Goal: Task Accomplishment & Management: Complete application form

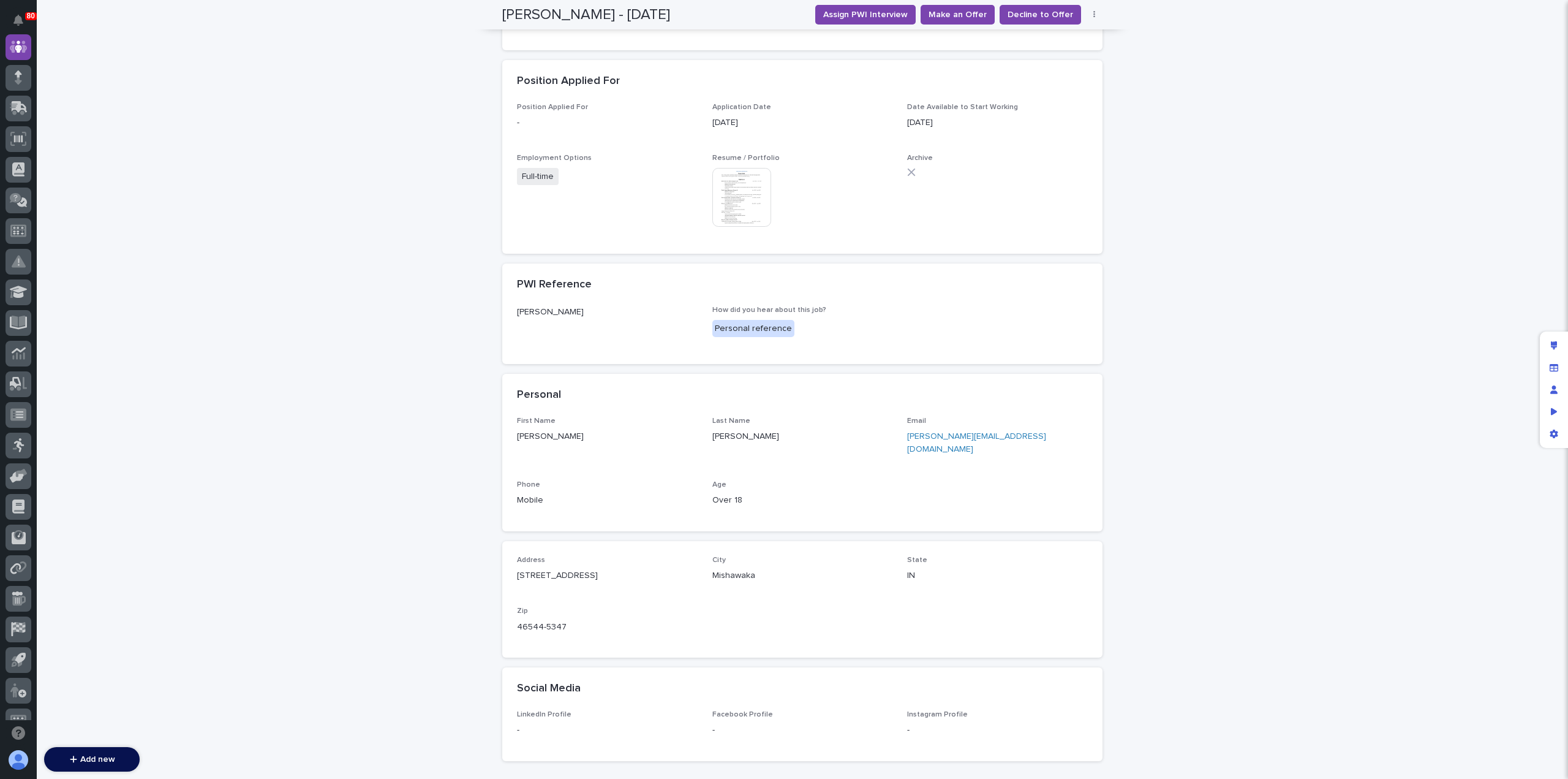
scroll to position [395, 0]
click at [944, 437] on link "ryan.mantor512@gmail.com" at bounding box center [976, 442] width 139 height 22
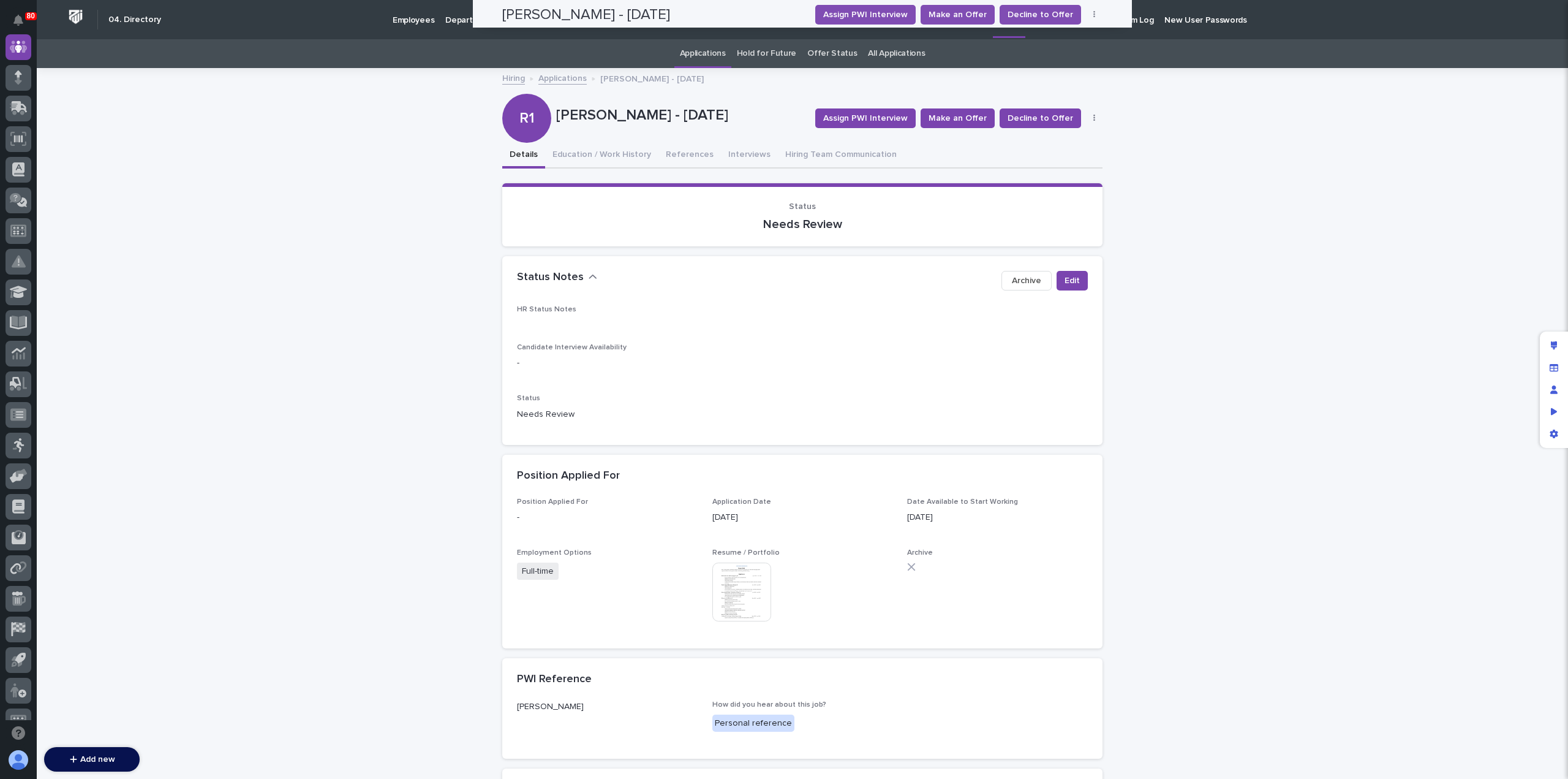
scroll to position [0, 0]
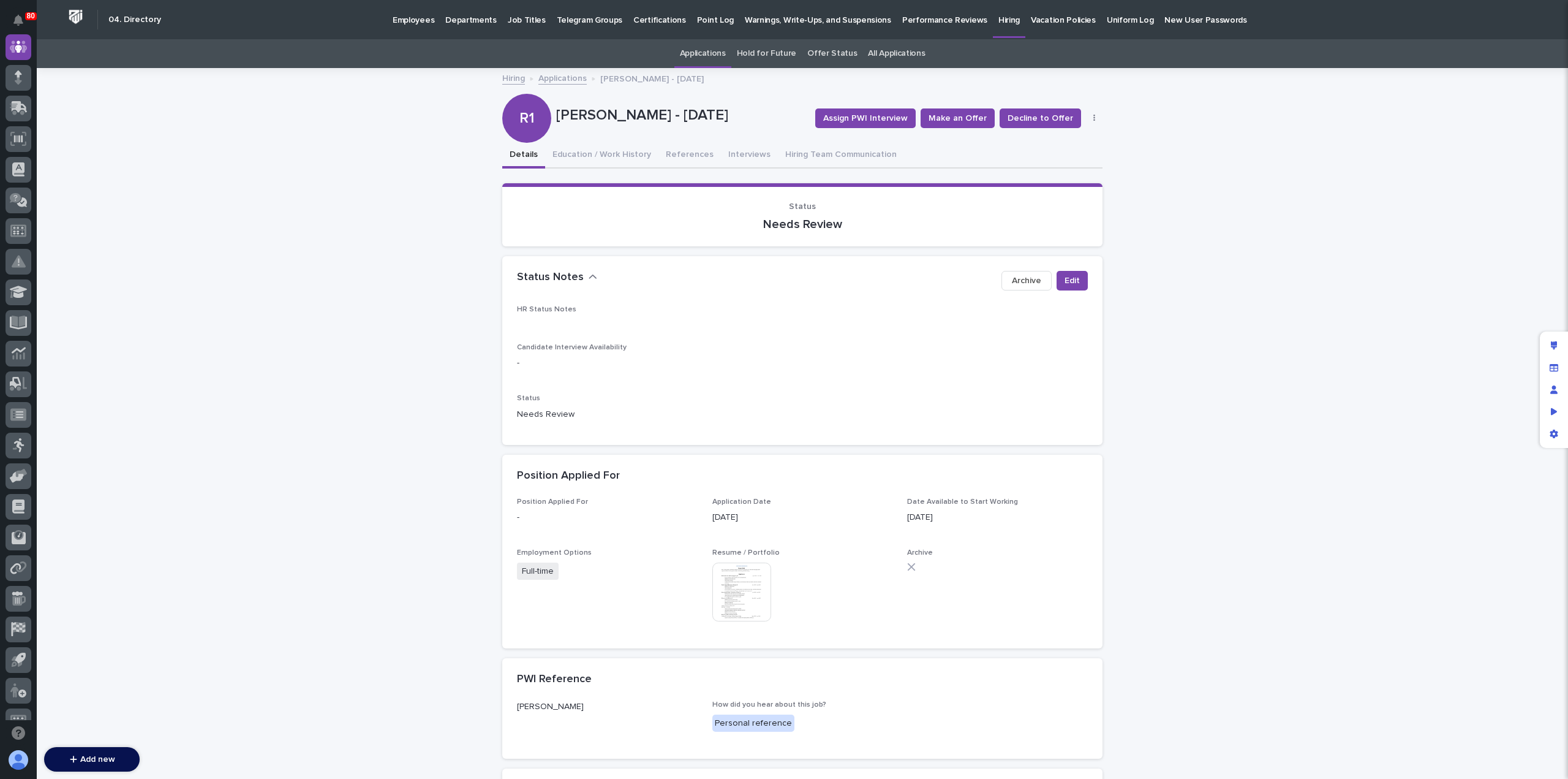
click at [1051, 279] on div "Edit Archive" at bounding box center [1042, 283] width 91 height 25
click at [1065, 281] on span "Edit" at bounding box center [1072, 280] width 15 height 12
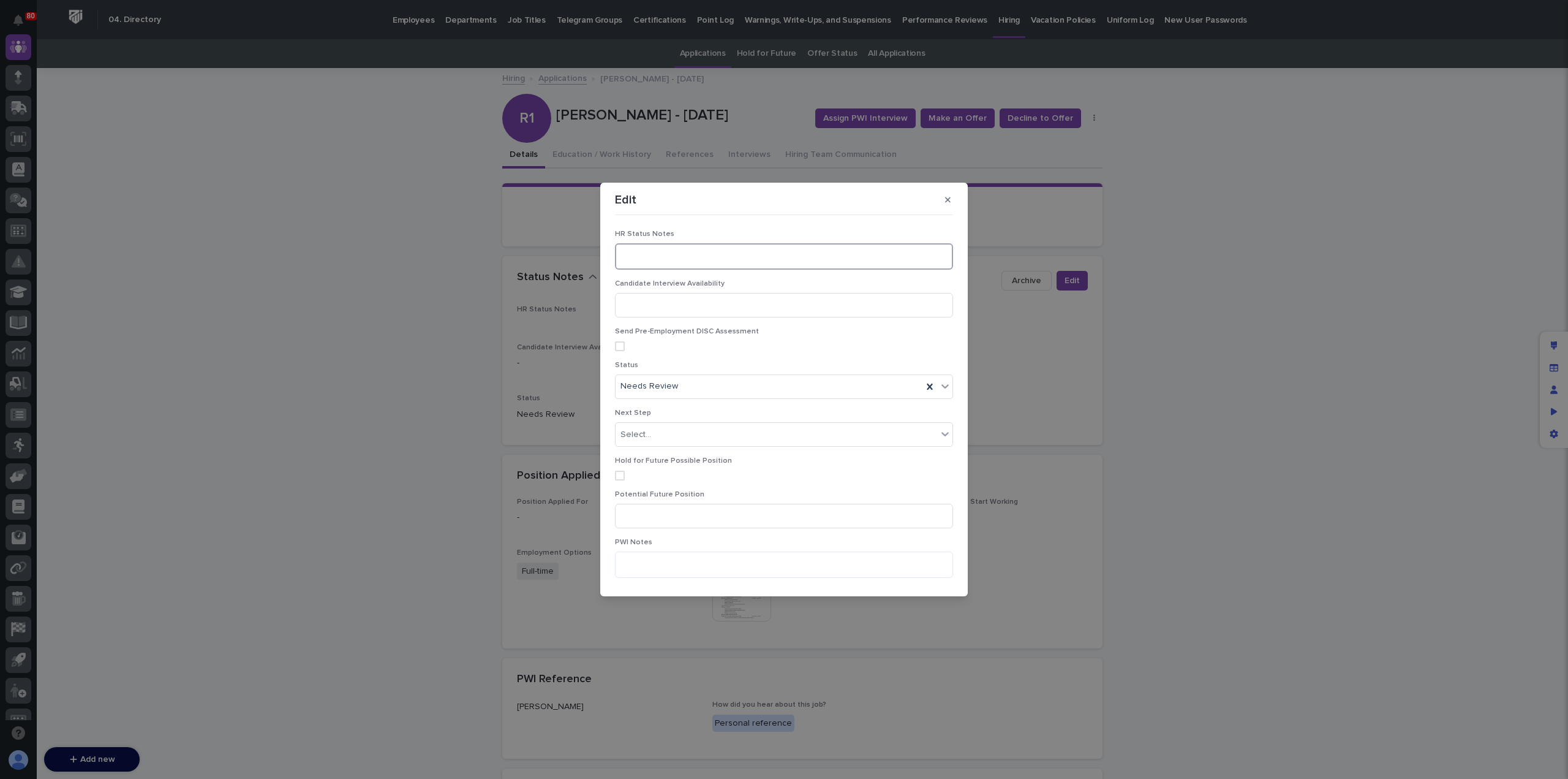
click at [683, 253] on textarea at bounding box center [783, 256] width 338 height 26
type textarea "**********"
click at [748, 383] on div "Needs Review" at bounding box center [769, 384] width 307 height 20
click at [724, 448] on div "Contacted for 1st Interview" at bounding box center [780, 451] width 331 height 22
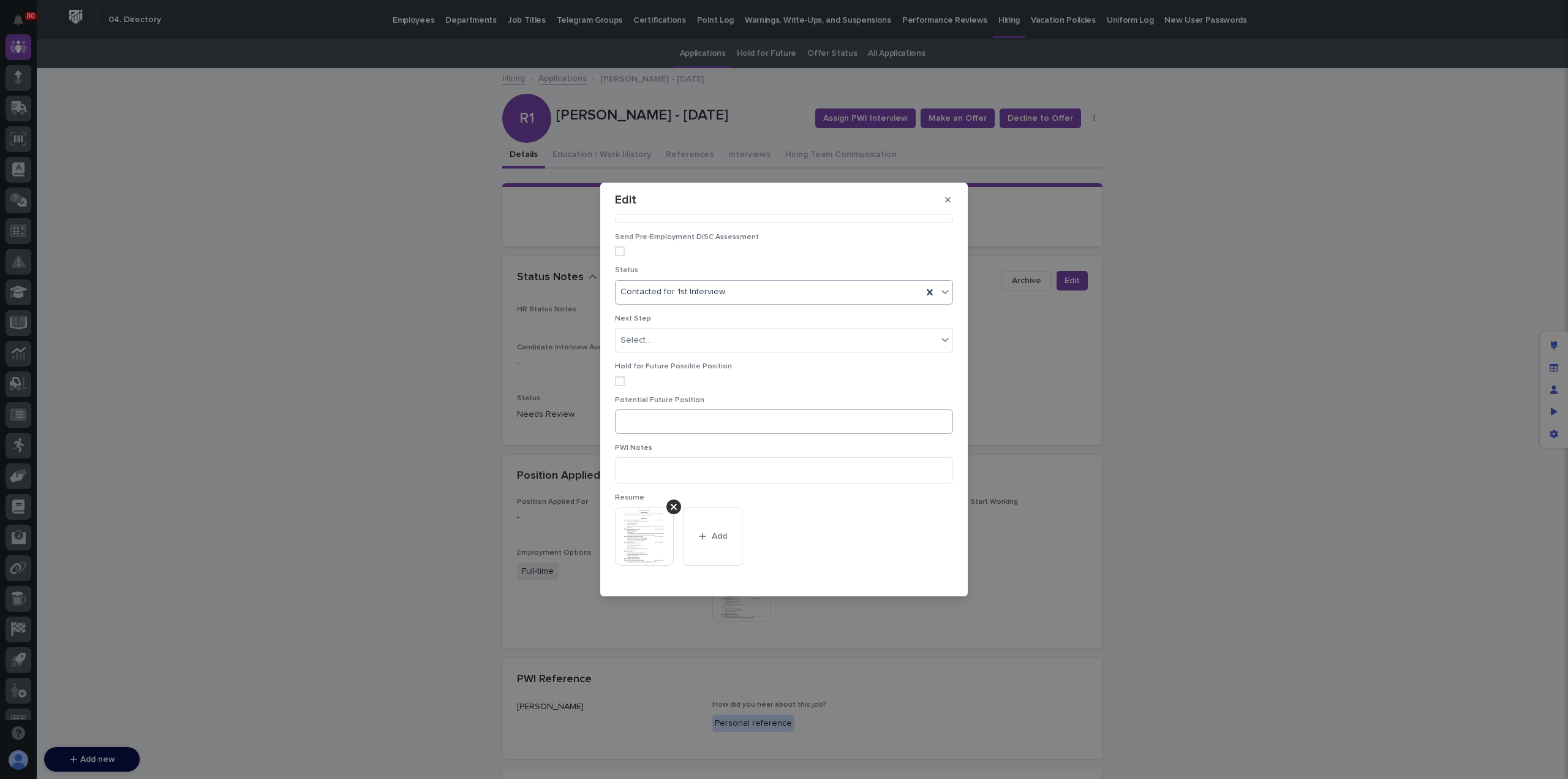
scroll to position [133, 0]
click at [914, 572] on div "button" at bounding box center [916, 576] width 12 height 8
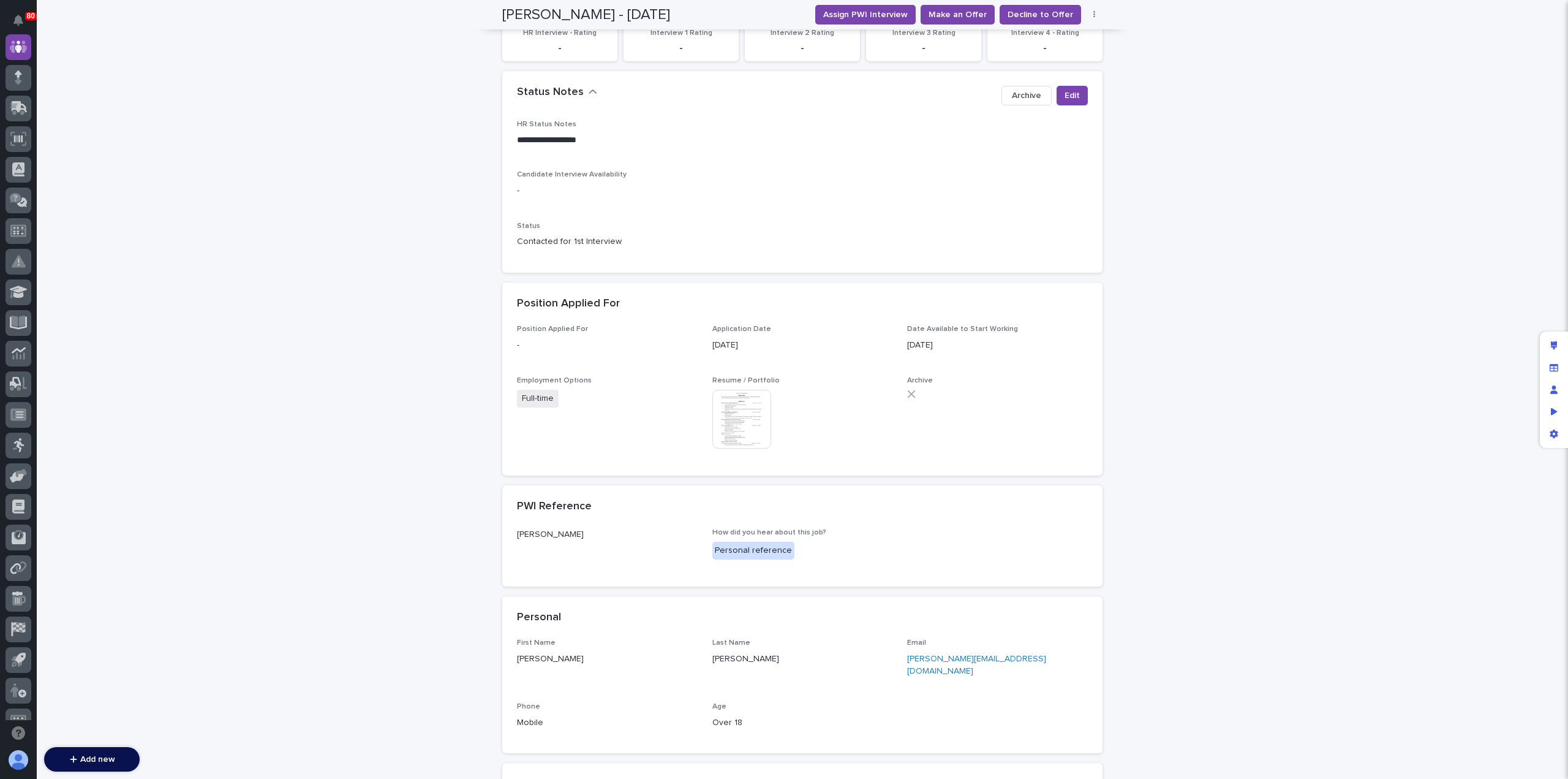
scroll to position [0, 0]
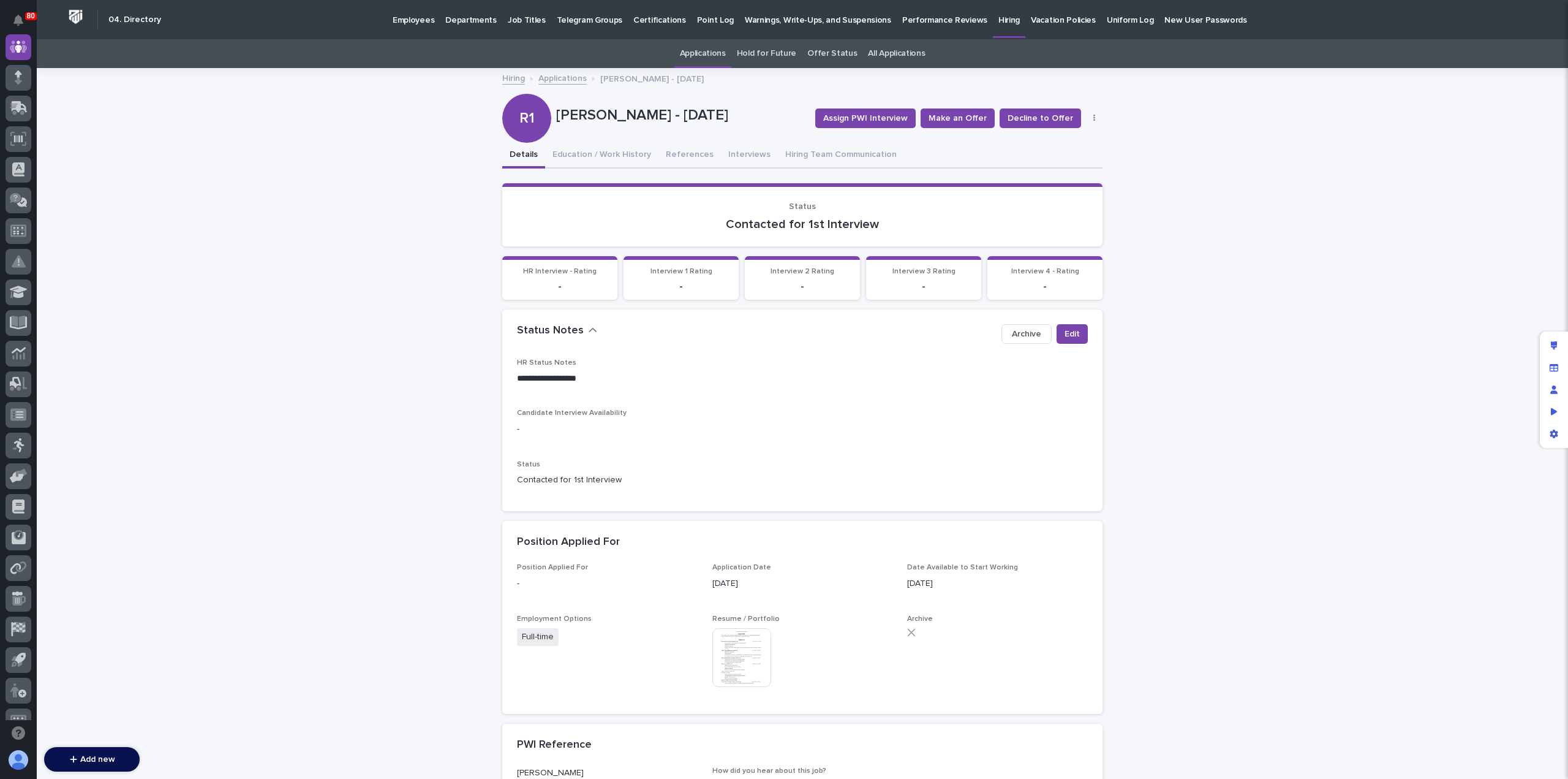
click at [555, 73] on link "Applications" at bounding box center [562, 77] width 48 height 14
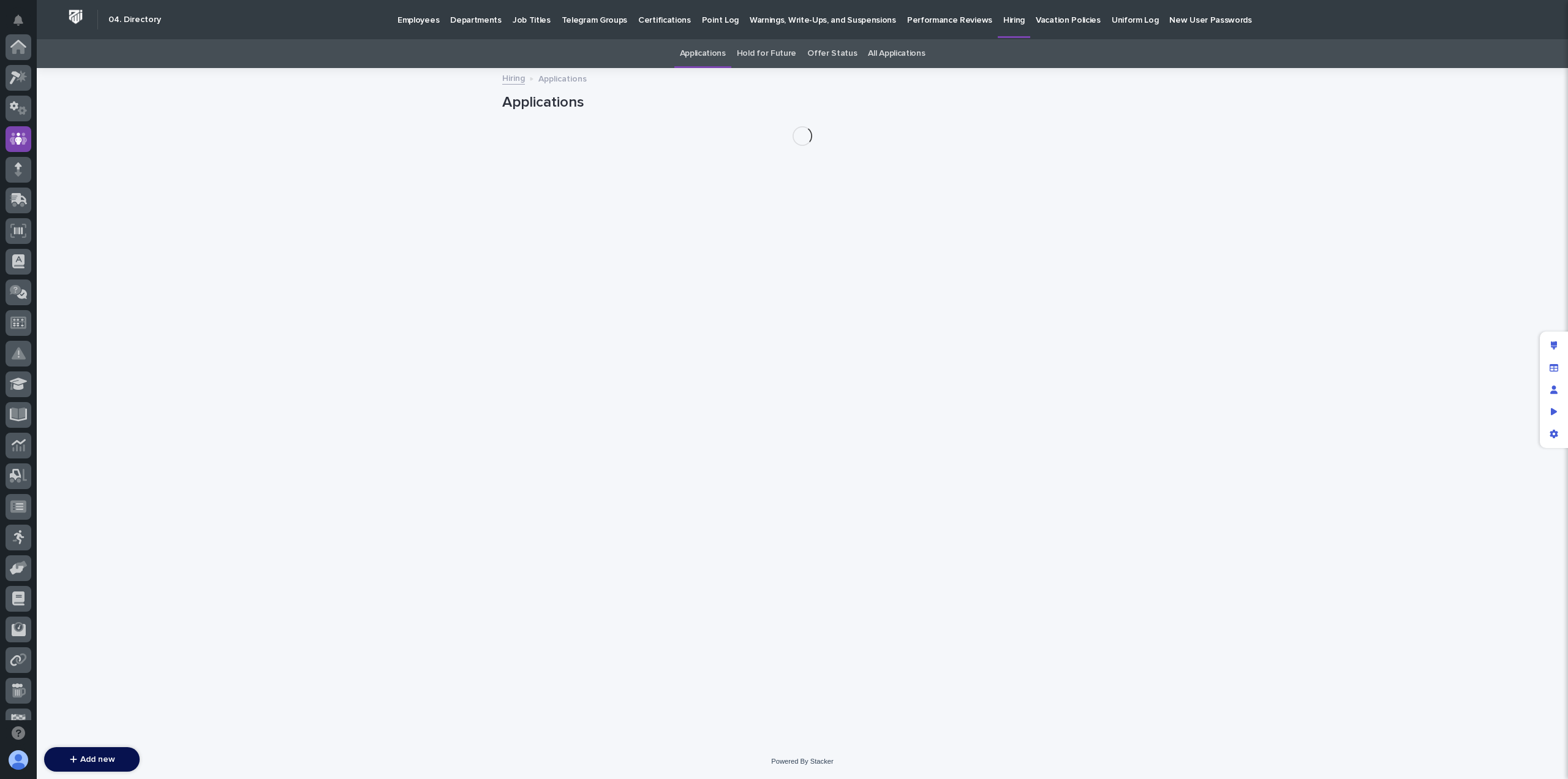
scroll to position [92, 0]
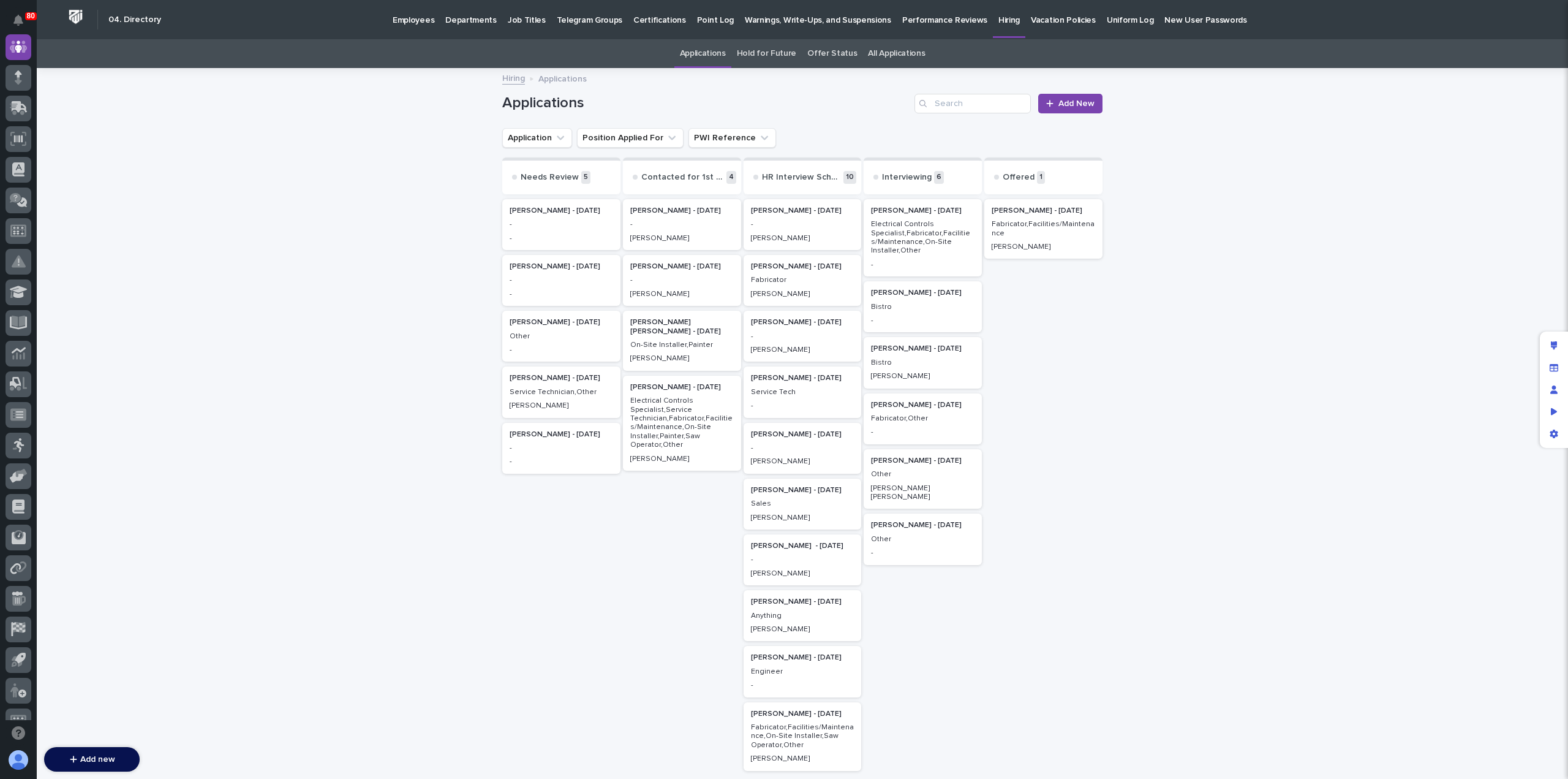
click at [561, 225] on p "-" at bounding box center [562, 223] width 104 height 8
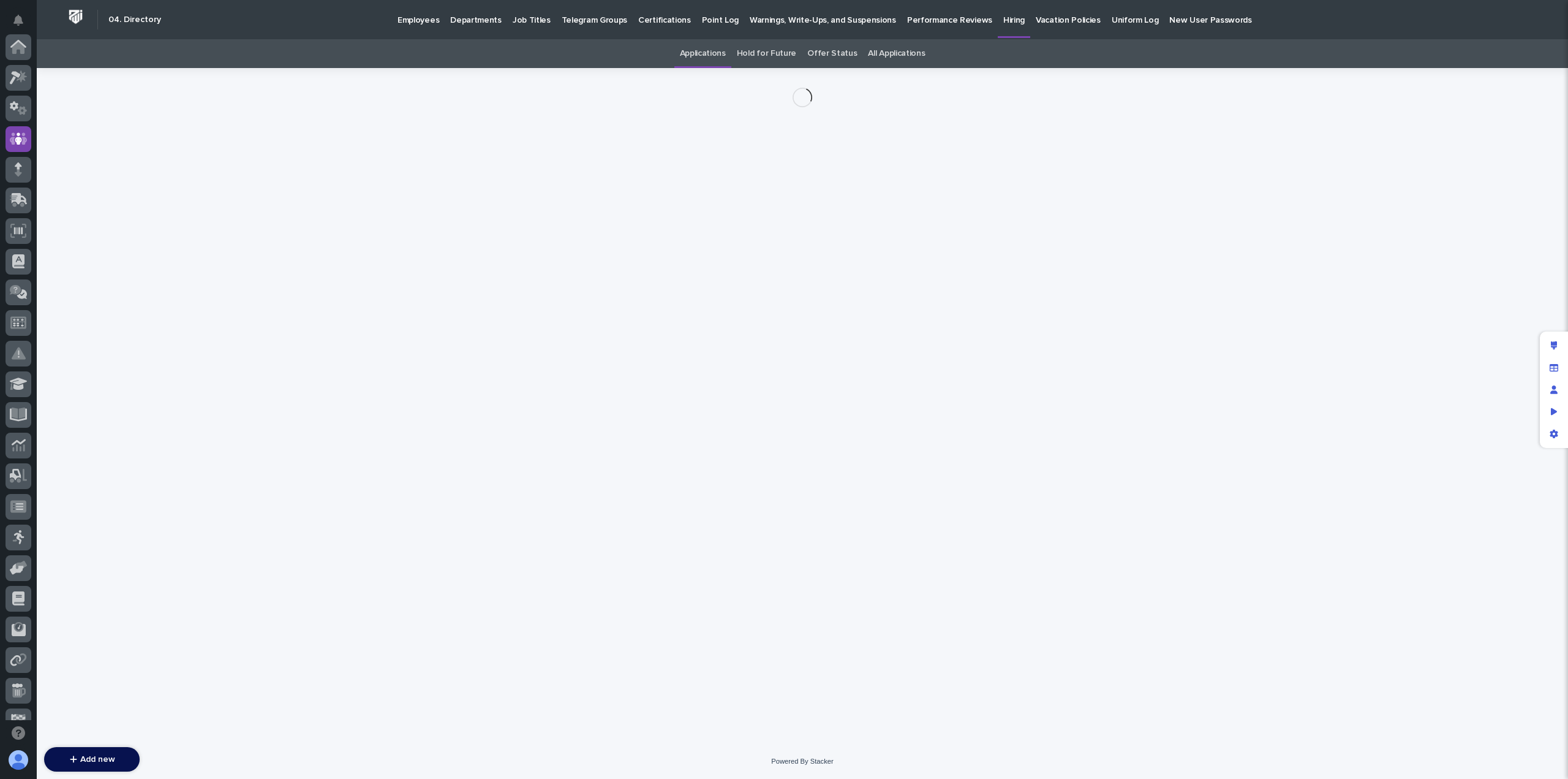
scroll to position [92, 0]
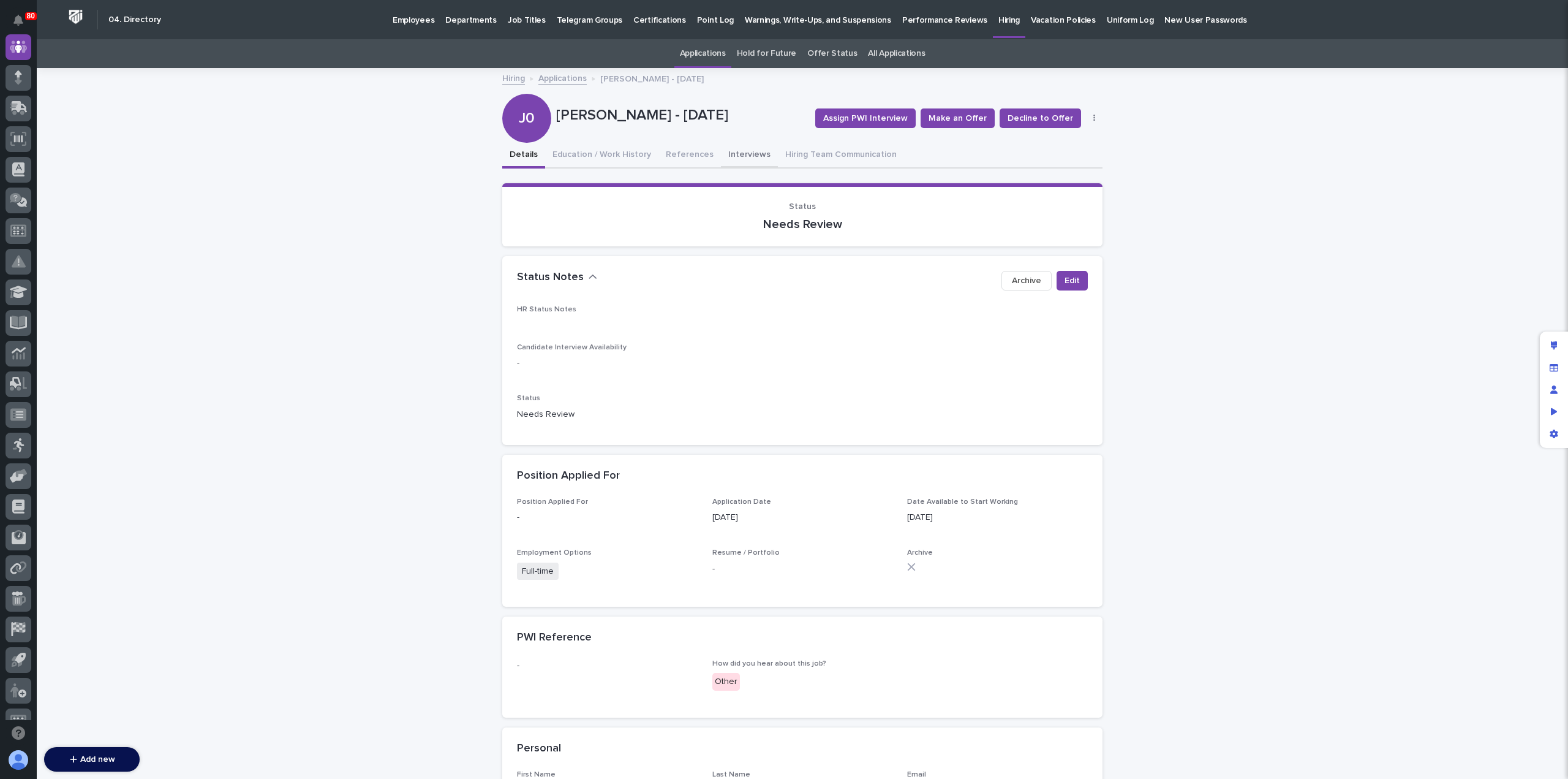
click at [751, 154] on button "Interviews" at bounding box center [749, 156] width 57 height 26
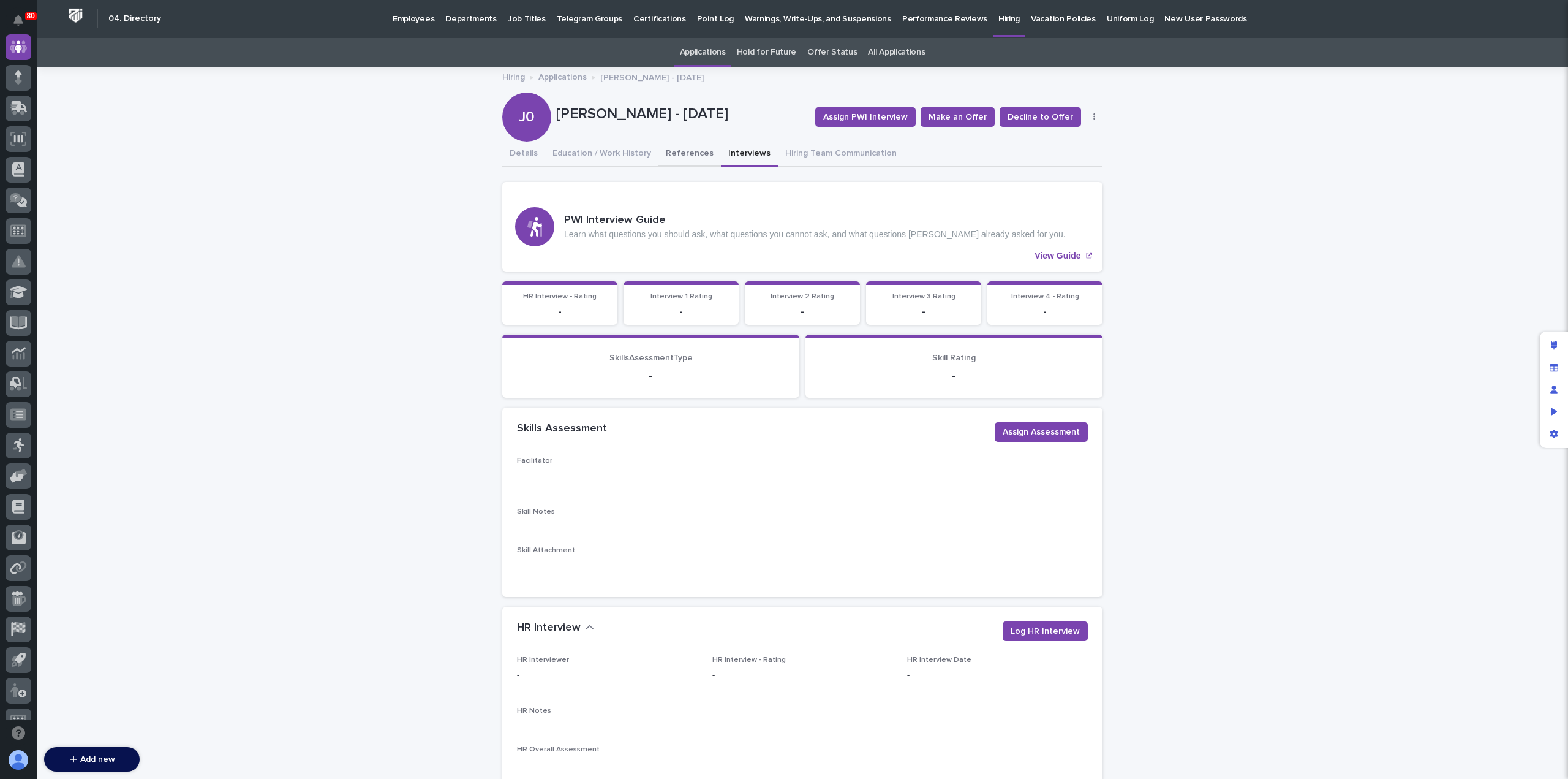
click at [682, 145] on button "References" at bounding box center [689, 154] width 63 height 26
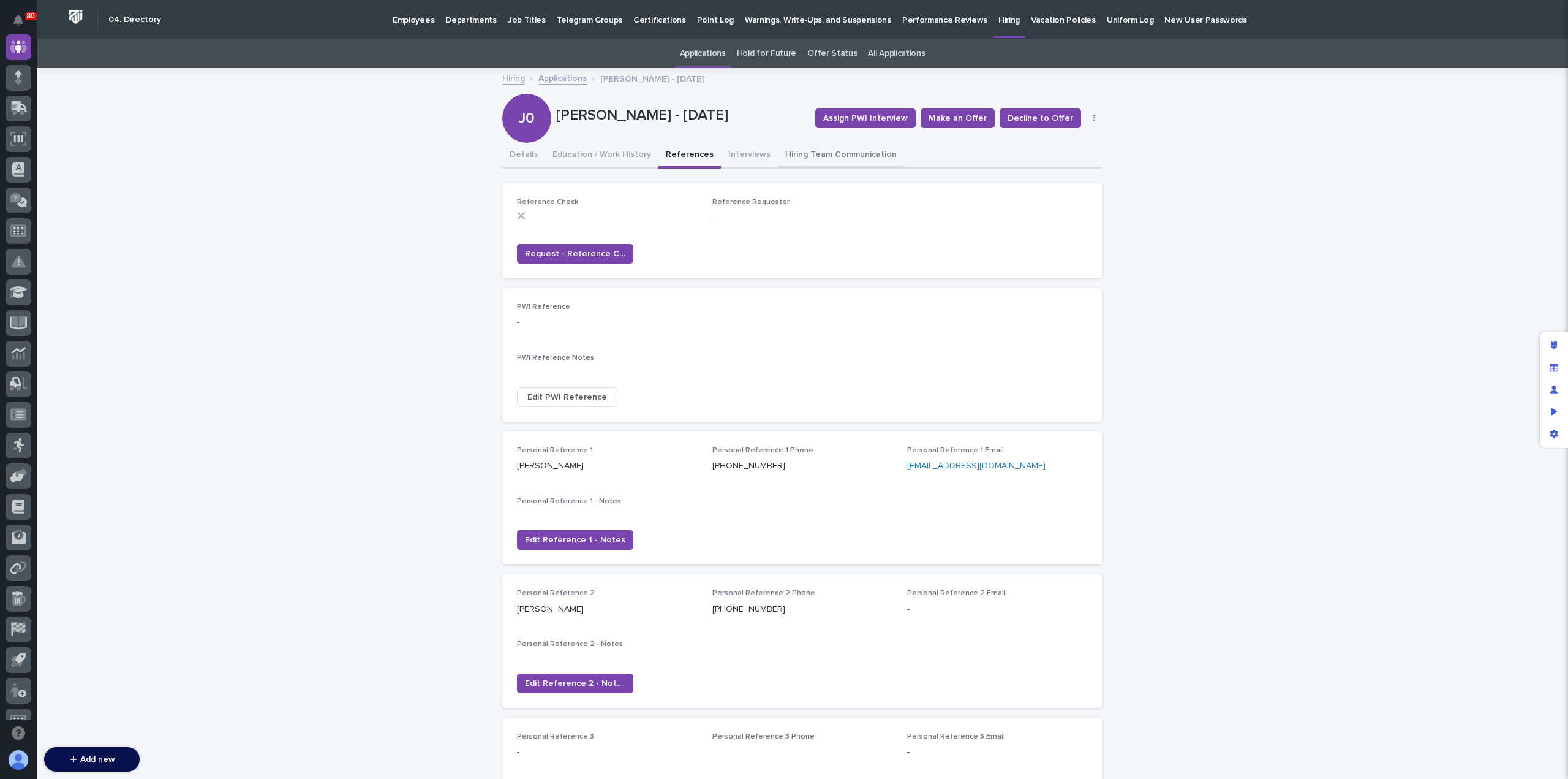
click at [806, 159] on button "Hiring Team Communication" at bounding box center [841, 156] width 126 height 26
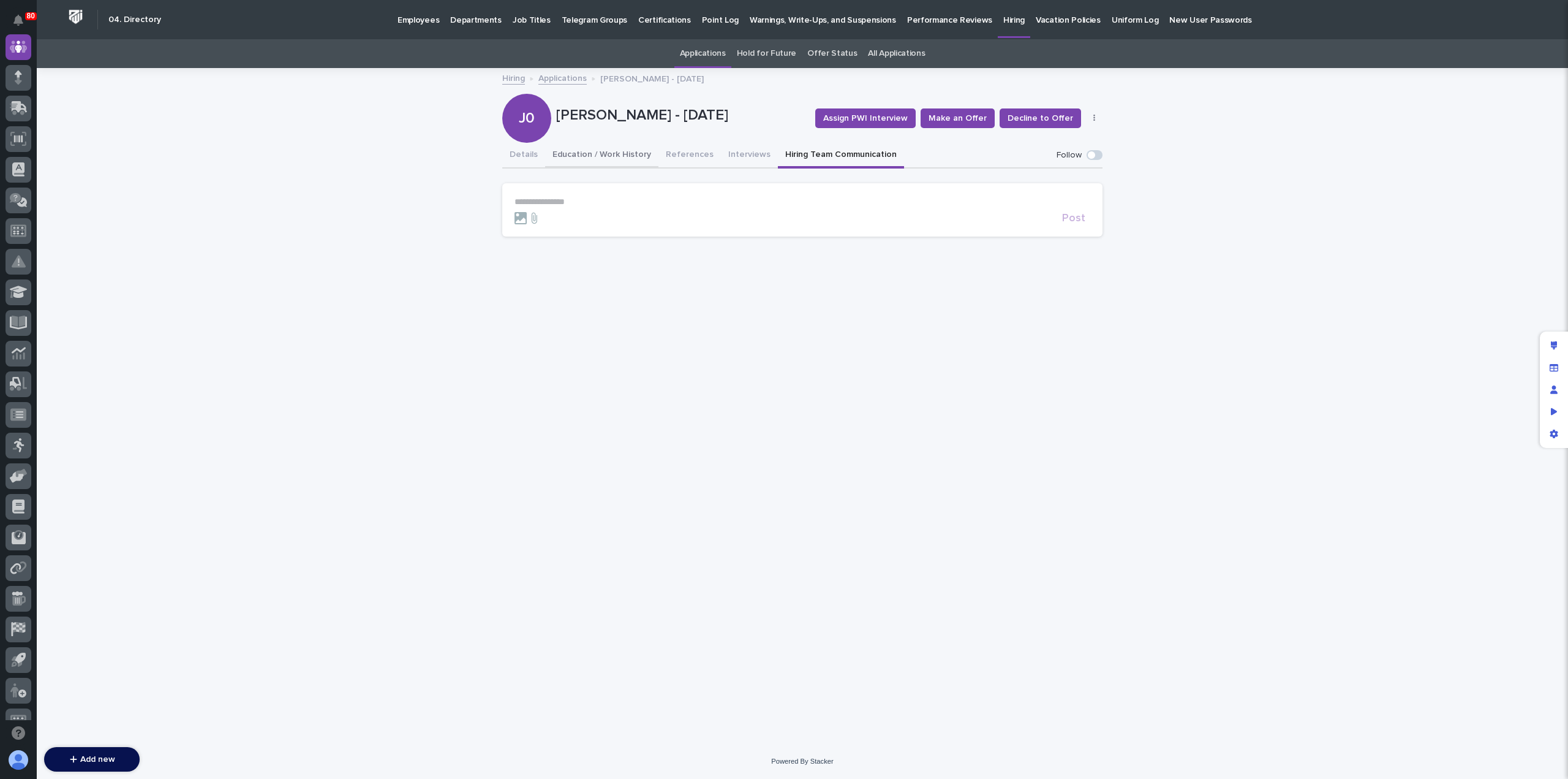
click at [567, 152] on button "Education / Work History" at bounding box center [602, 156] width 113 height 26
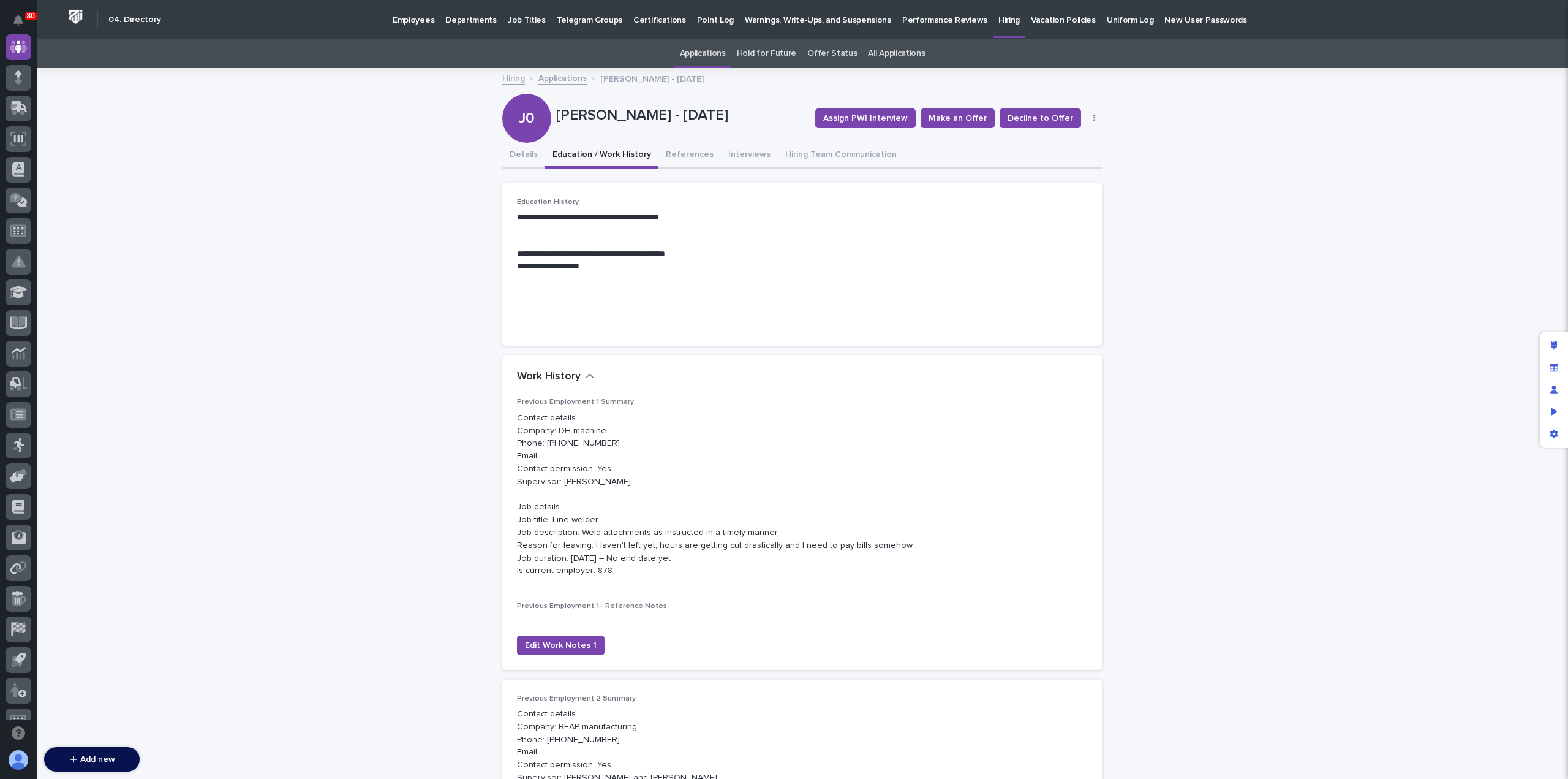
click at [561, 78] on link "Applications" at bounding box center [562, 77] width 48 height 14
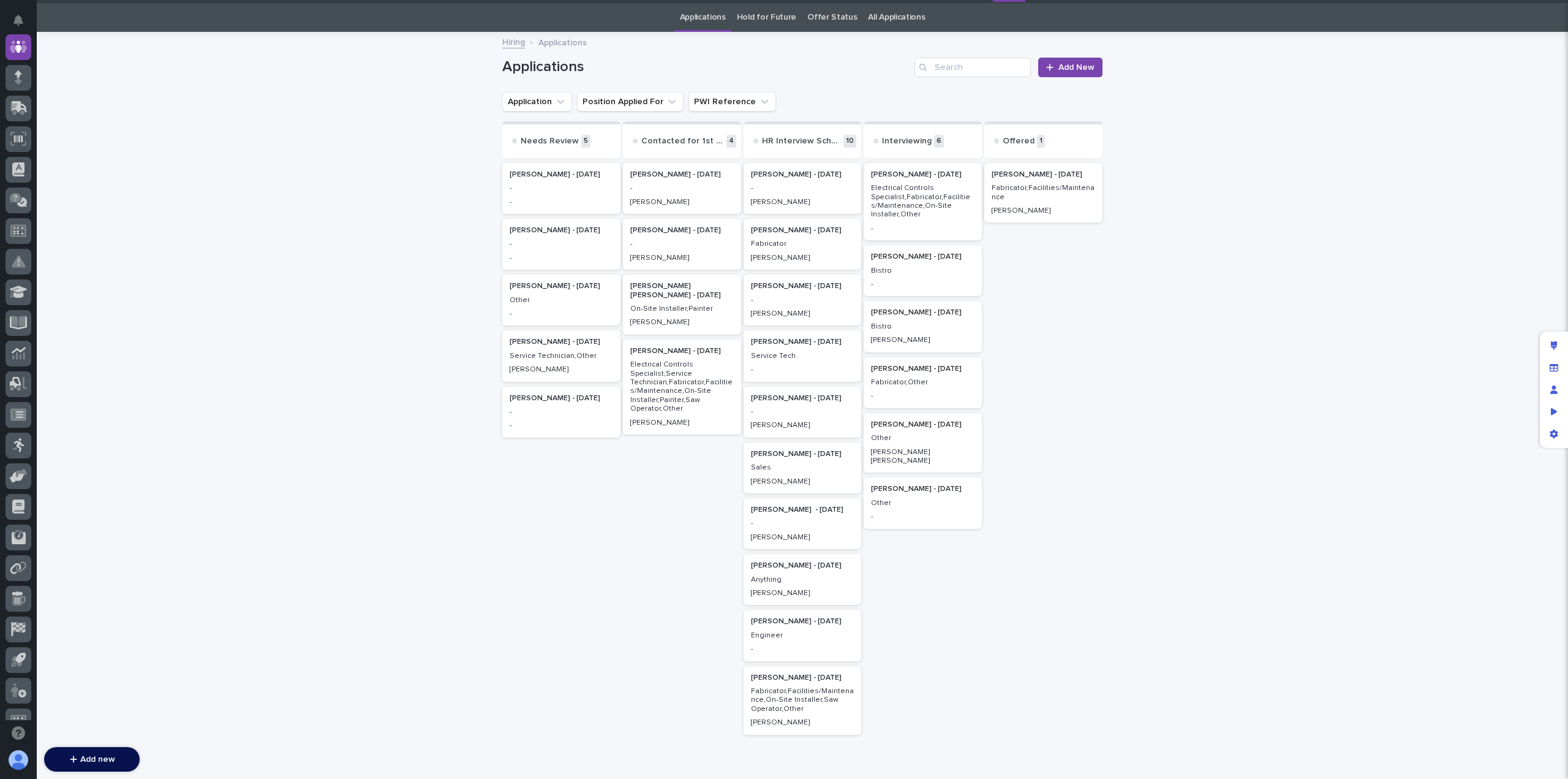
scroll to position [39, 0]
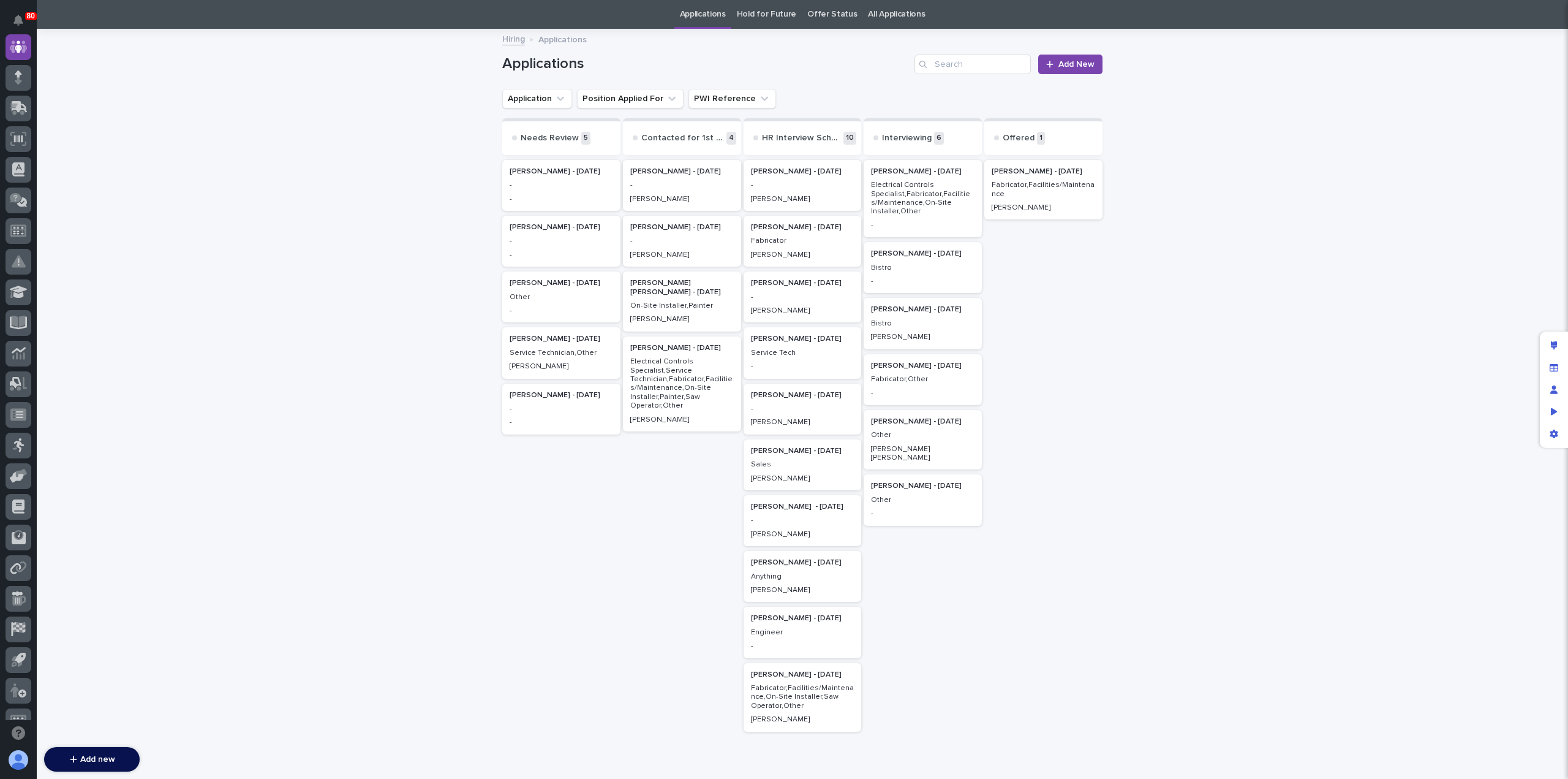
click at [548, 244] on p "-" at bounding box center [562, 240] width 104 height 8
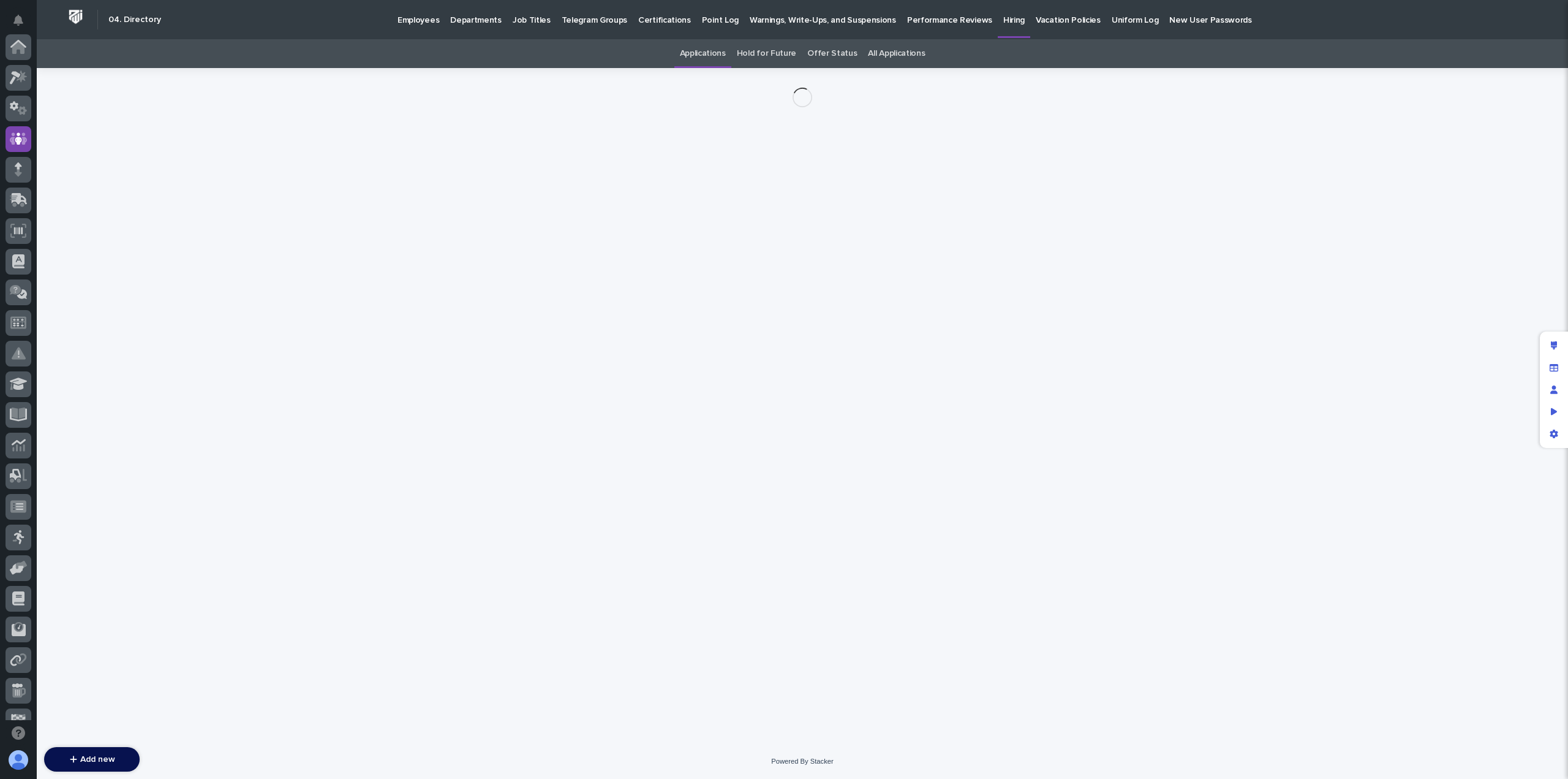
scroll to position [92, 0]
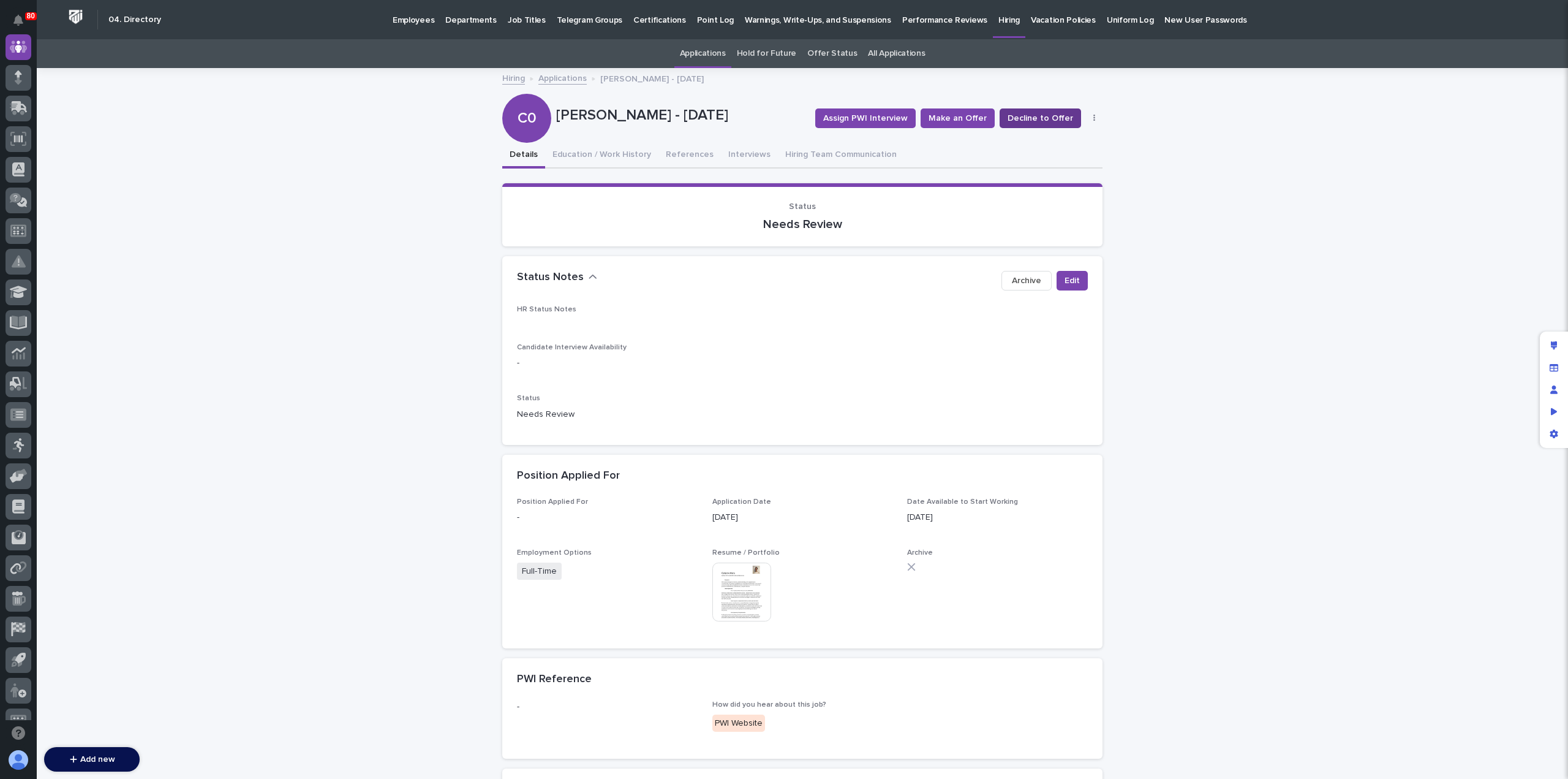
click at [1037, 122] on span "Decline to Offer" at bounding box center [1040, 118] width 66 height 12
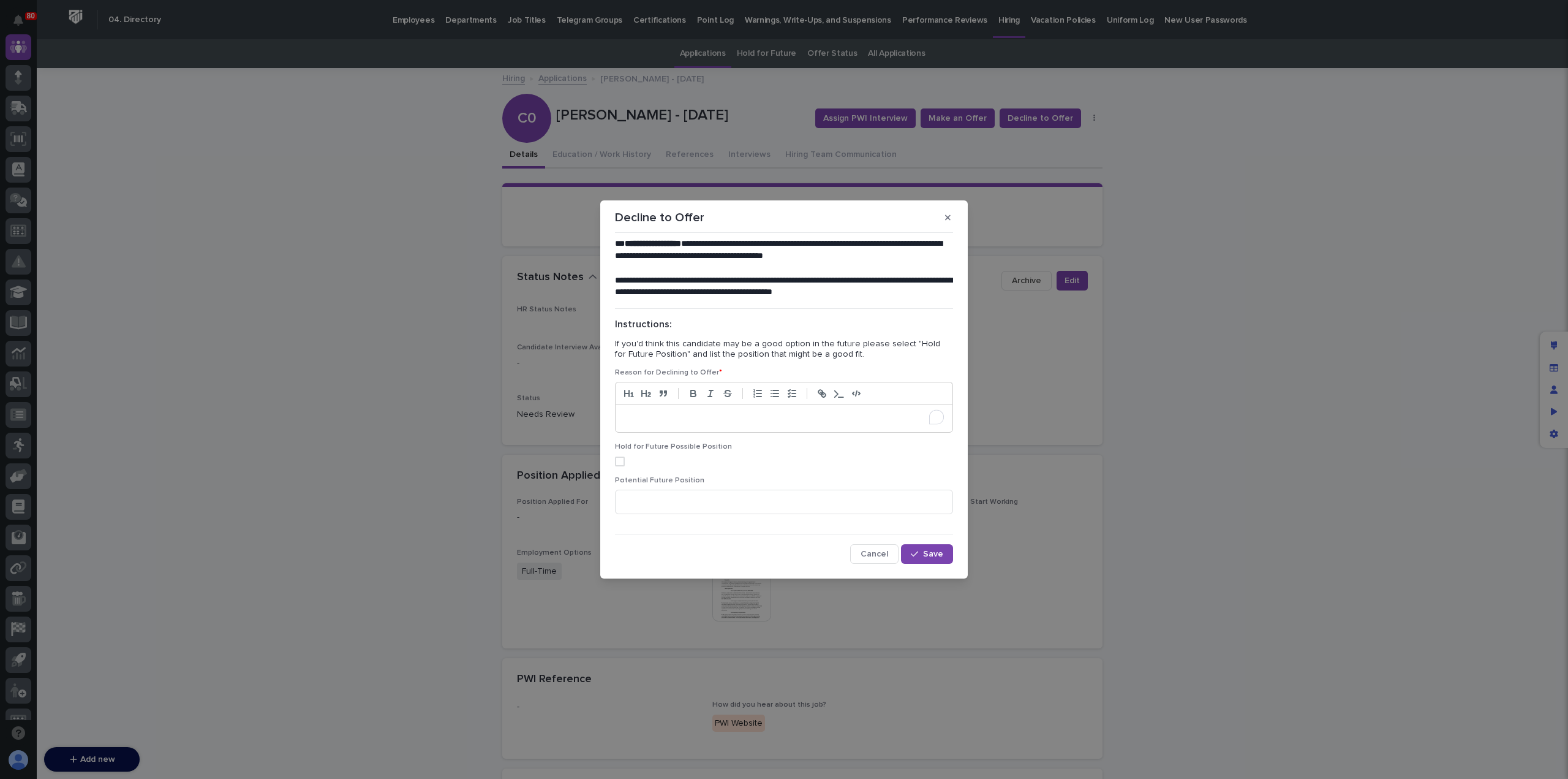
click at [729, 417] on p "To enrich screen reader interactions, please activate Accessibility in Grammarl…" at bounding box center [783, 418] width 318 height 12
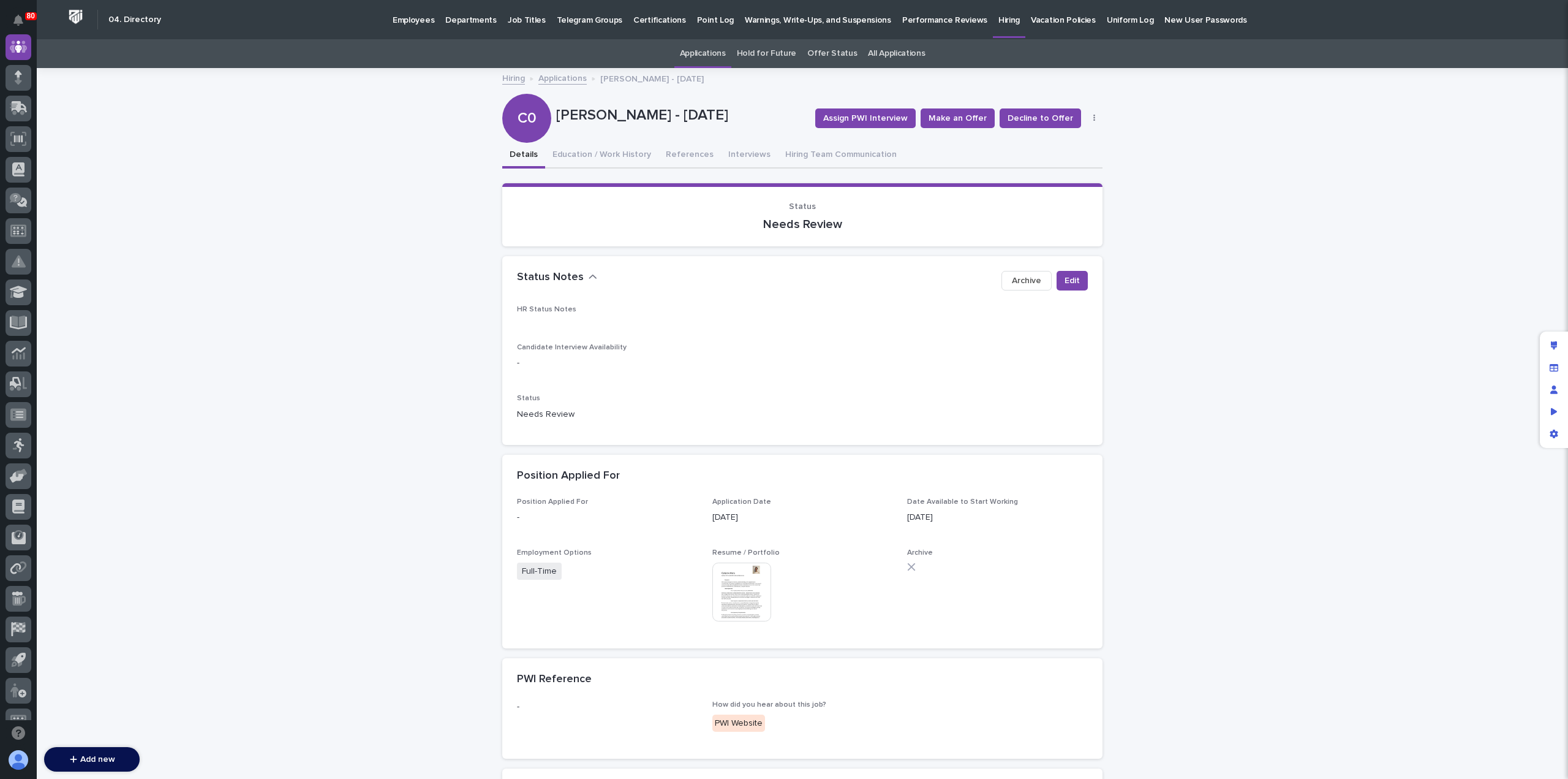
click at [559, 76] on link "Applications" at bounding box center [562, 77] width 48 height 14
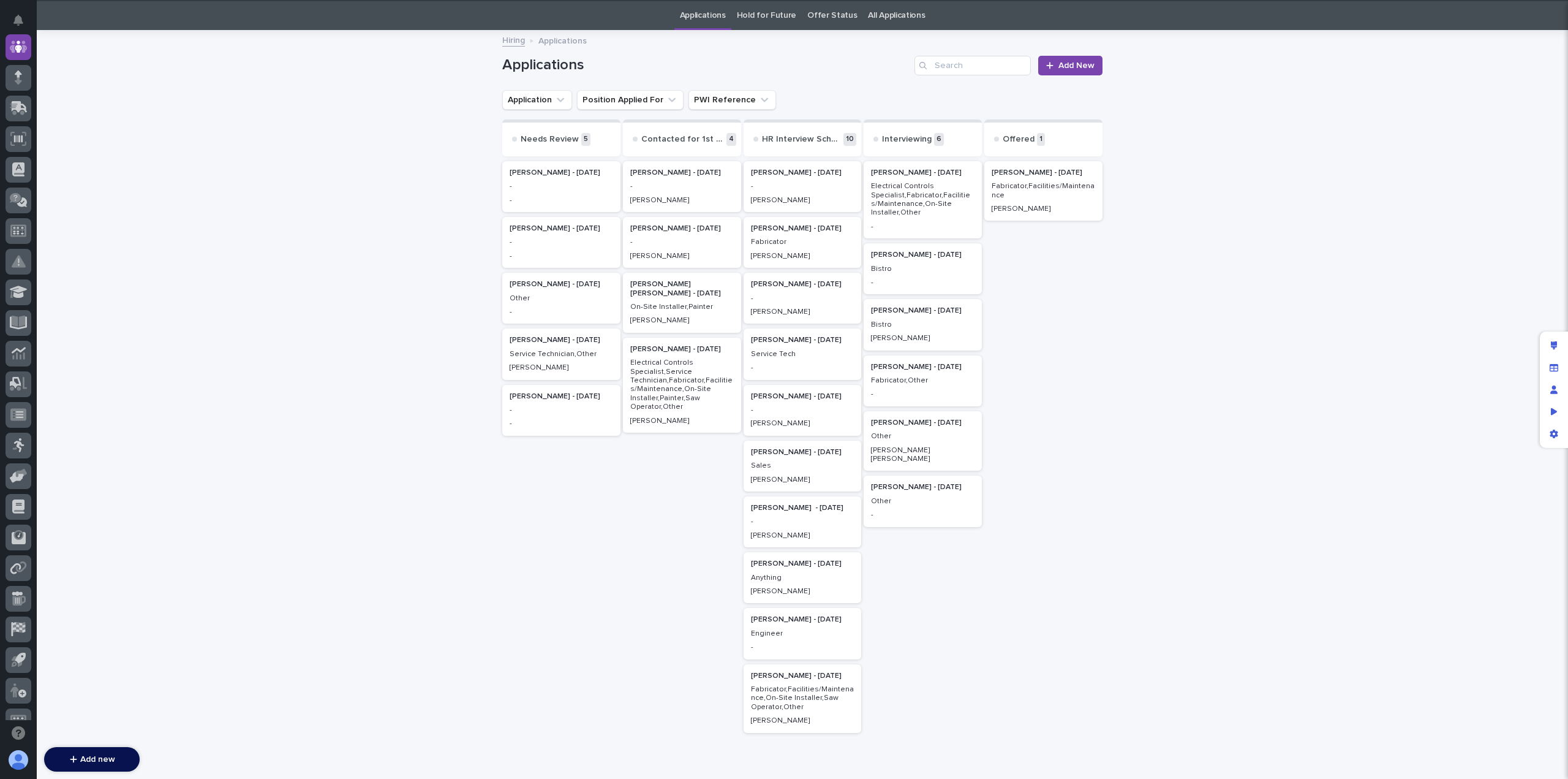
scroll to position [39, 0]
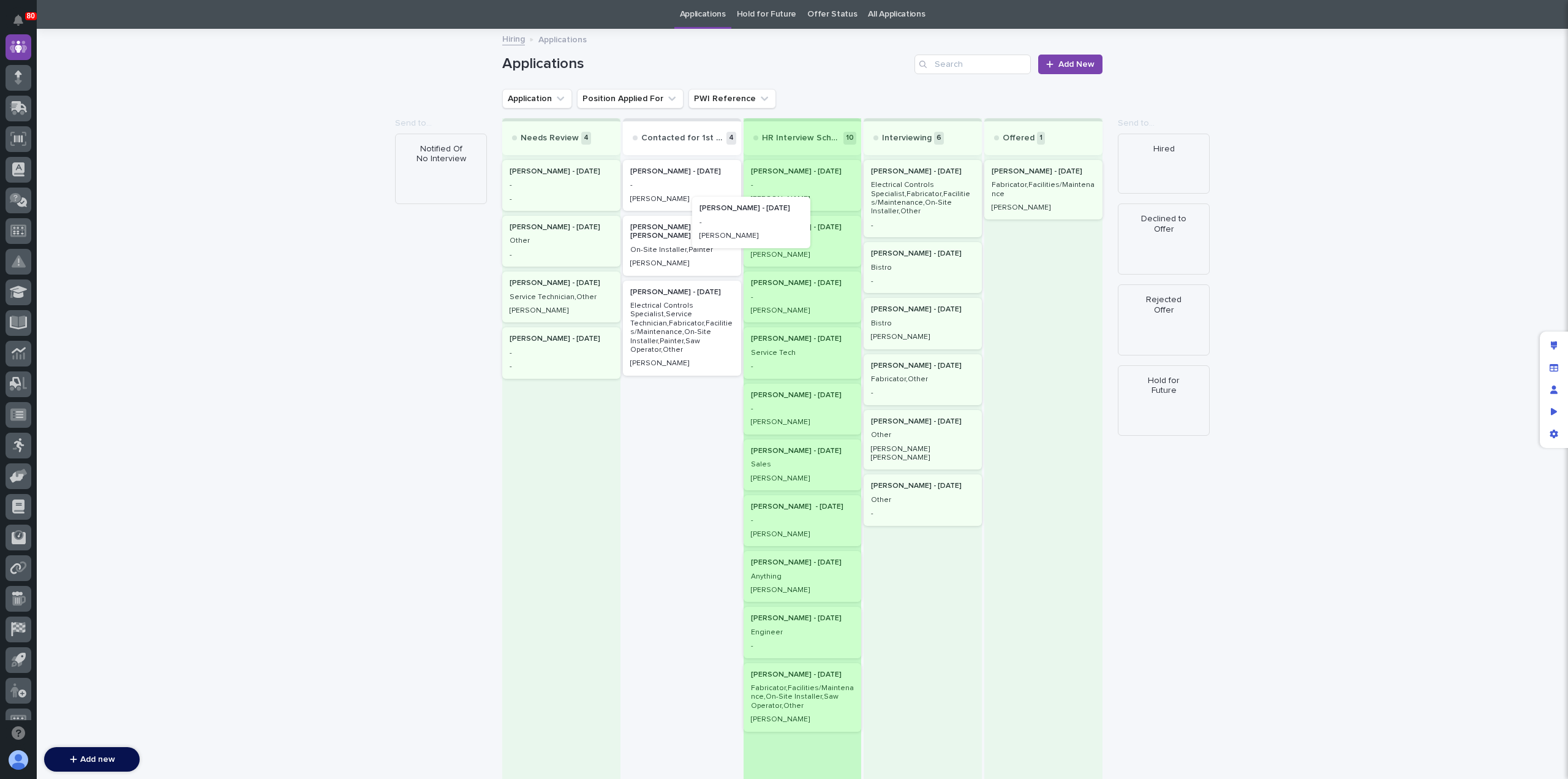
drag, startPoint x: 707, startPoint y: 258, endPoint x: 792, endPoint y: 231, distance: 89.2
click at [792, 231] on div "Needs Review 4 Jeremy Kauffman - 09/28/25 - - Brittany Siders - 08/20/25 Other …" at bounding box center [802, 458] width 600 height 680
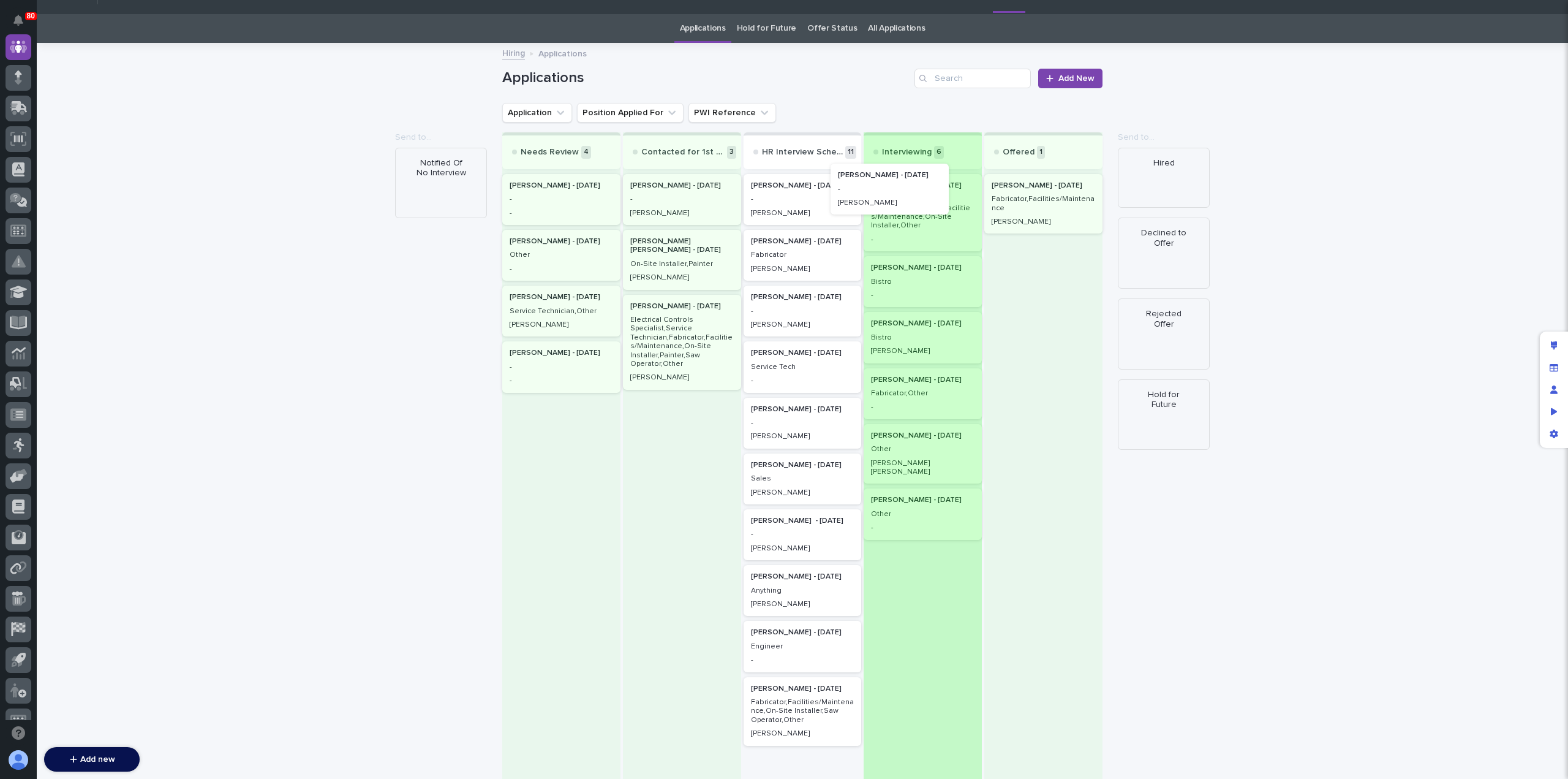
drag, startPoint x: 824, startPoint y: 194, endPoint x: 923, endPoint y: 202, distance: 99.3
click at [923, 201] on div "Needs Review 4 Jeremy Kauffman - 09/28/25 - - Brittany Siders - 08/20/25 Other …" at bounding box center [802, 497] width 600 height 731
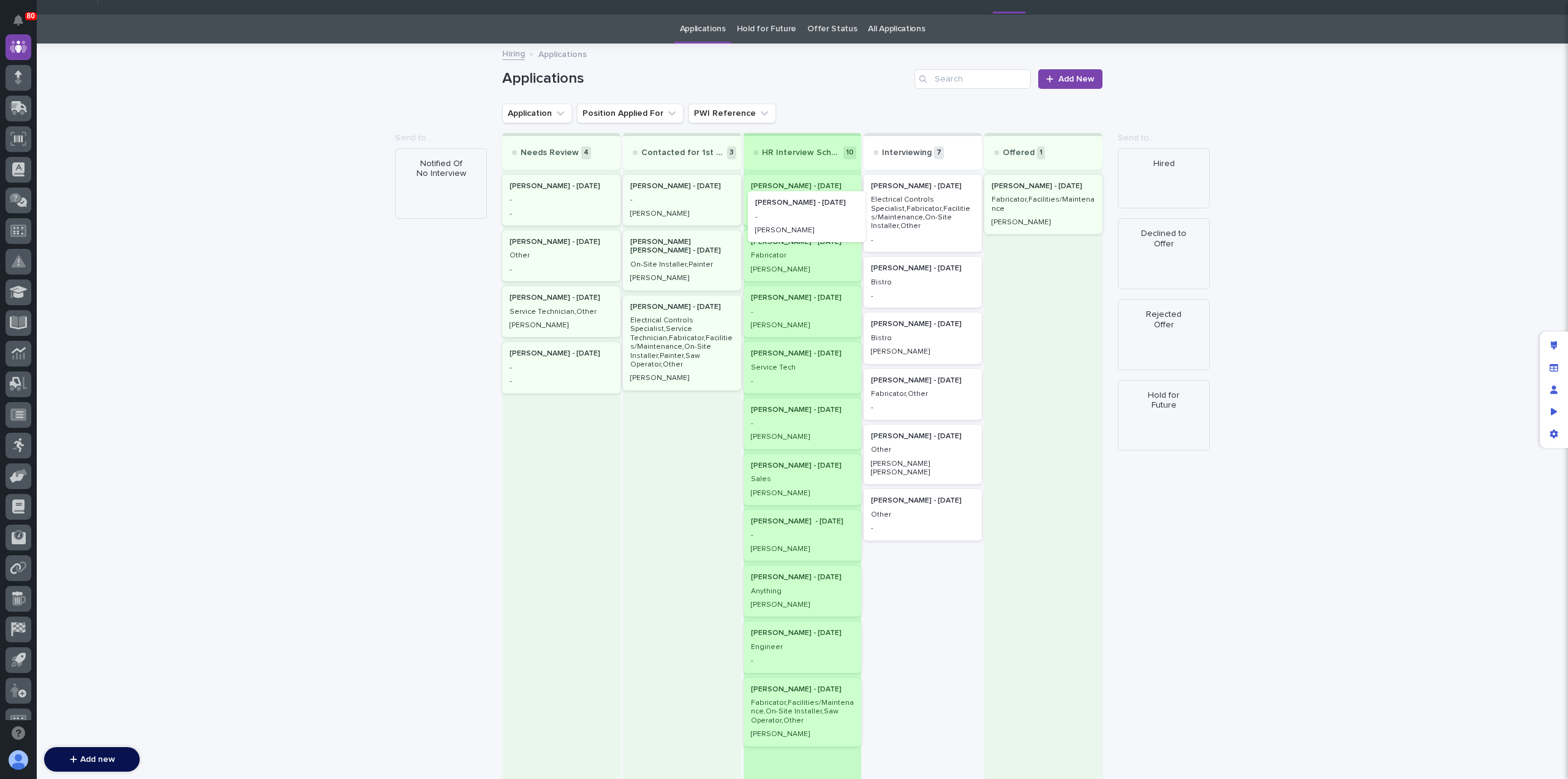
drag, startPoint x: 928, startPoint y: 209, endPoint x: 810, endPoint y: 226, distance: 119.2
click at [811, 223] on div "Needs Review 4 Jeremy Kauffman - 09/28/25 - - Brittany Siders - 08/20/25 Other …" at bounding box center [802, 473] width 600 height 680
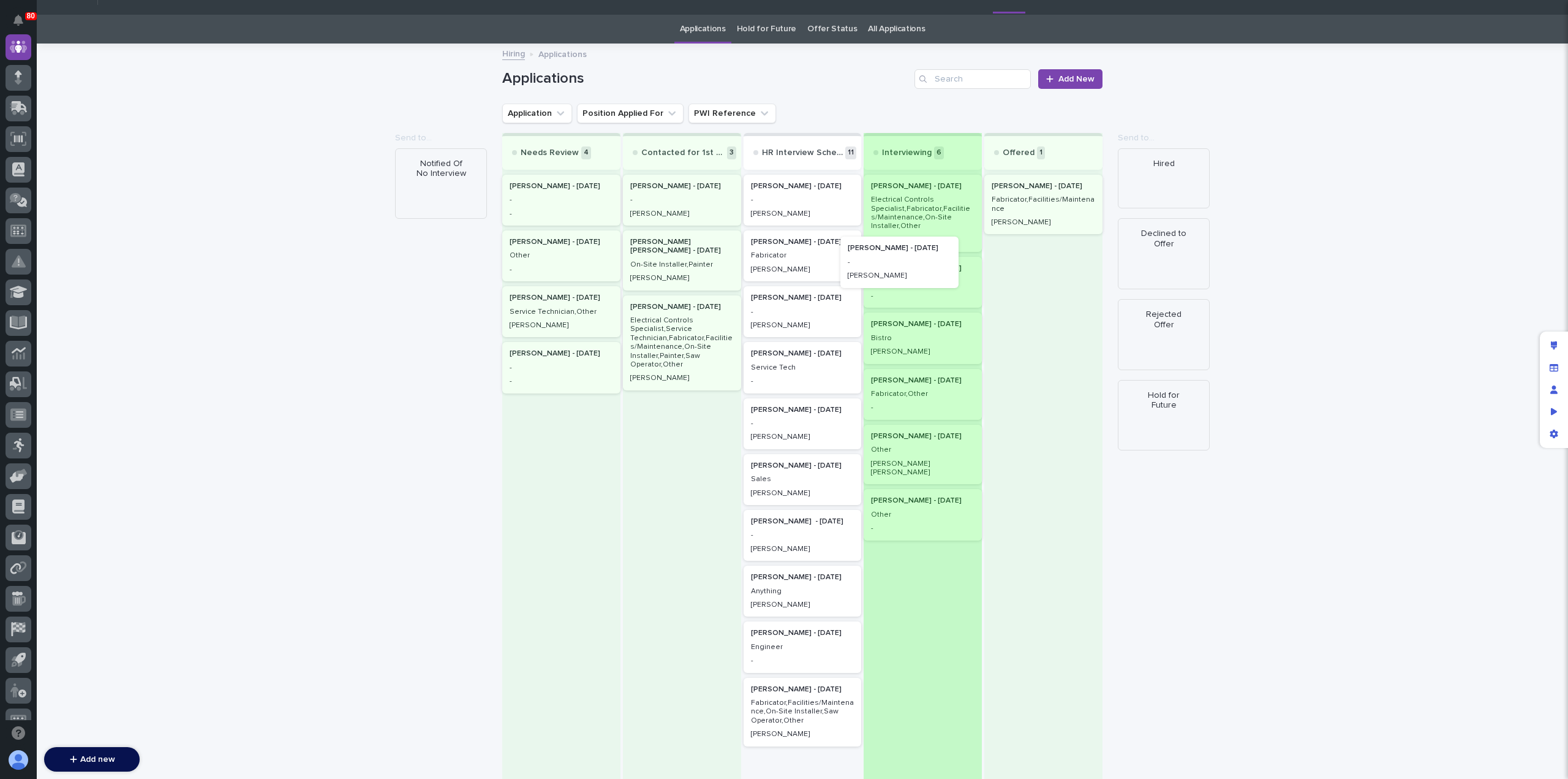
drag, startPoint x: 787, startPoint y: 257, endPoint x: 902, endPoint y: 265, distance: 115.3
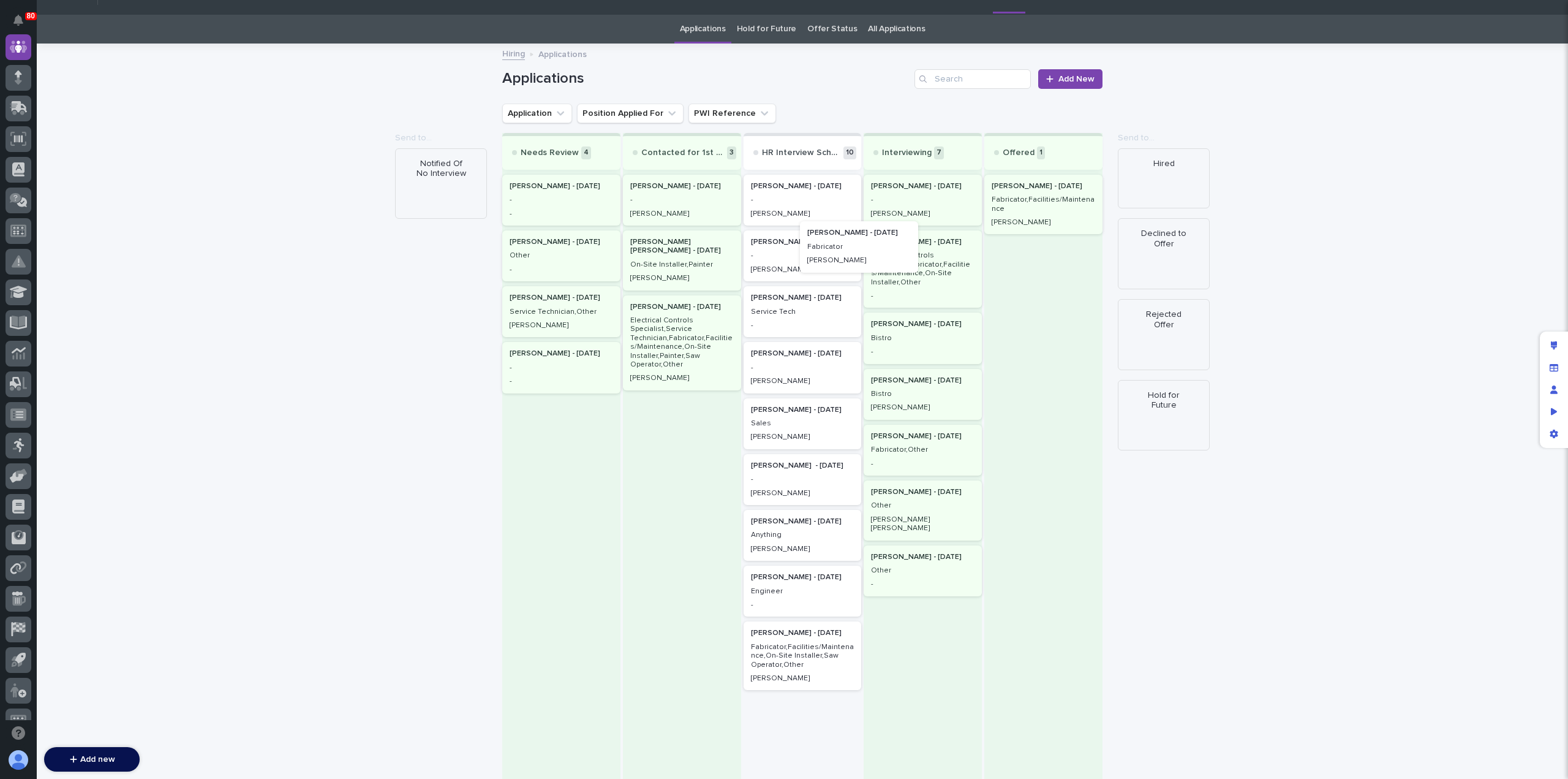
drag, startPoint x: 816, startPoint y: 264, endPoint x: 910, endPoint y: 253, distance: 94.6
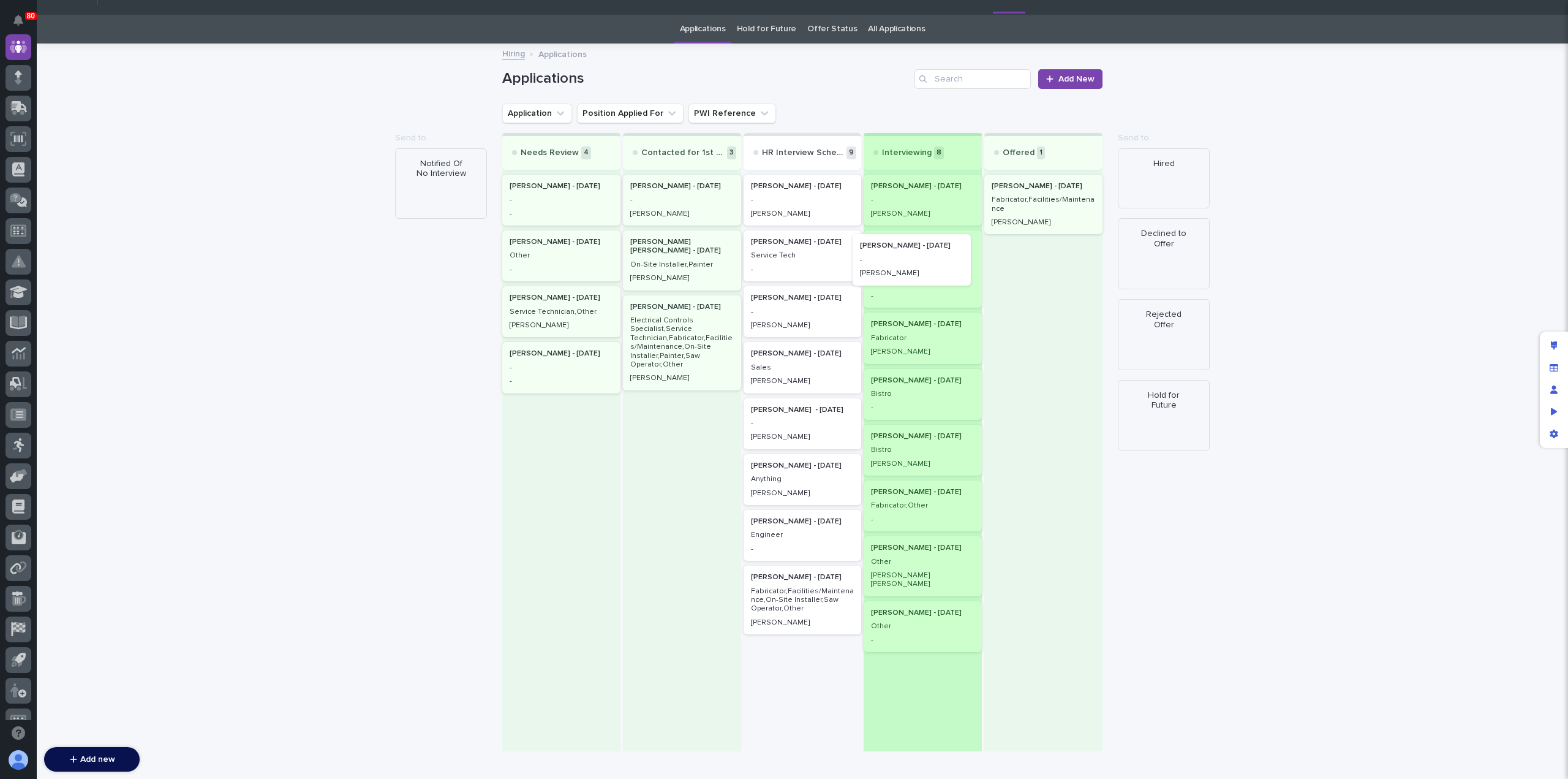
drag, startPoint x: 794, startPoint y: 259, endPoint x: 913, endPoint y: 263, distance: 119.1
click at [913, 263] on div "Needs Review 4 Jeremy Kauffman - 09/28/25 - - Brittany Siders - 08/20/25 Other …" at bounding box center [802, 442] width 600 height 618
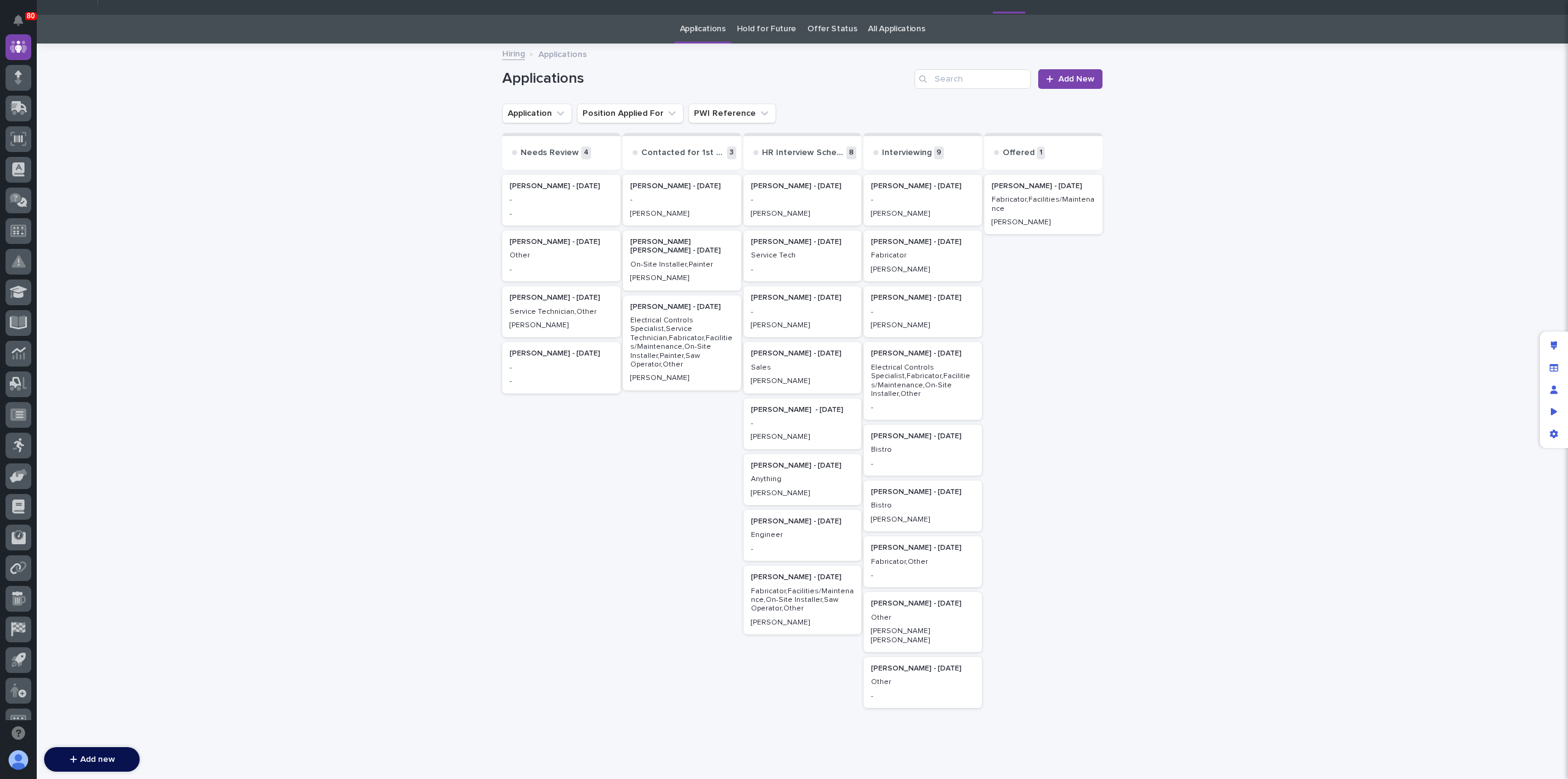
click at [904, 195] on div "-" at bounding box center [923, 199] width 104 height 11
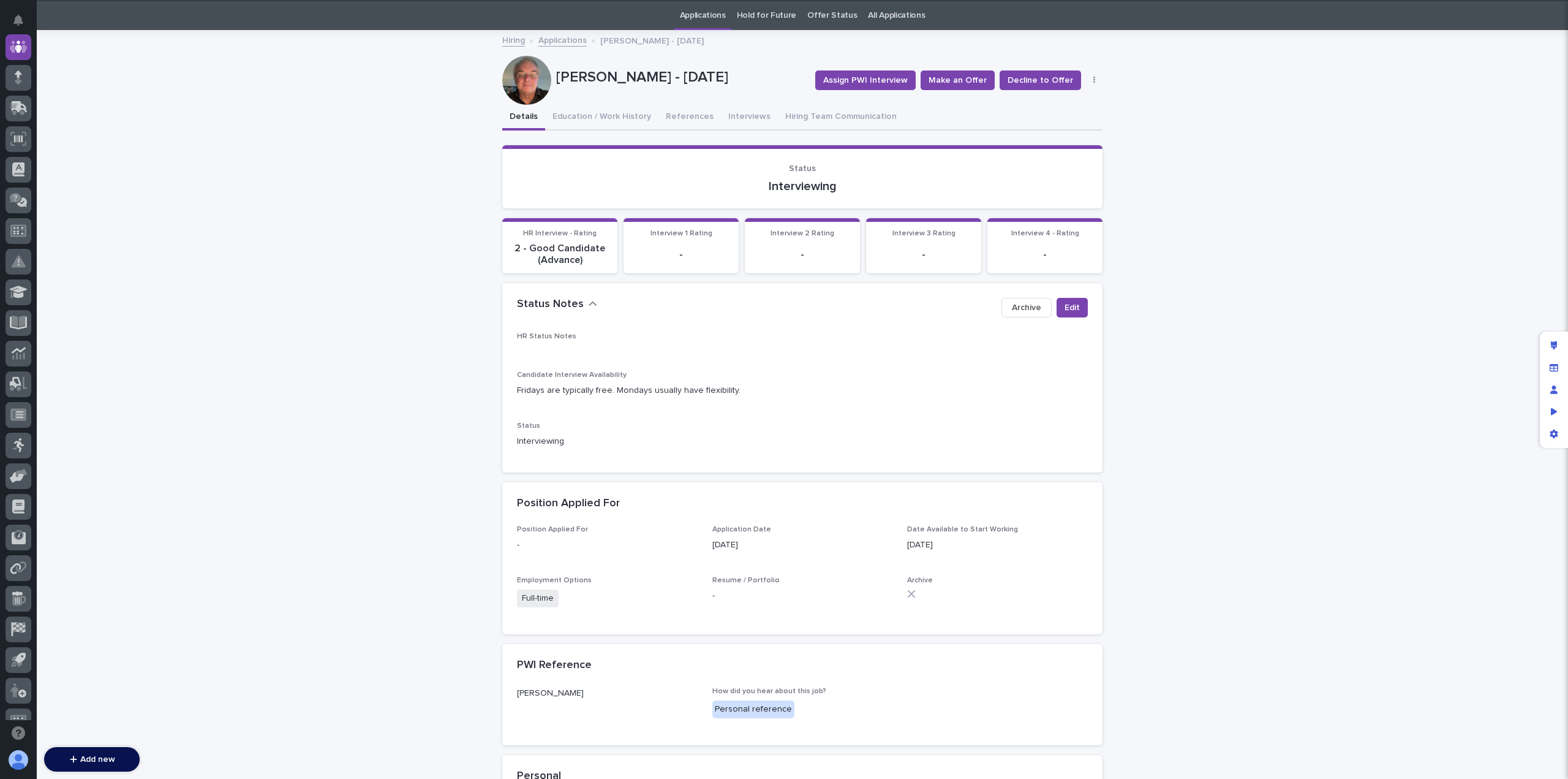
scroll to position [39, 0]
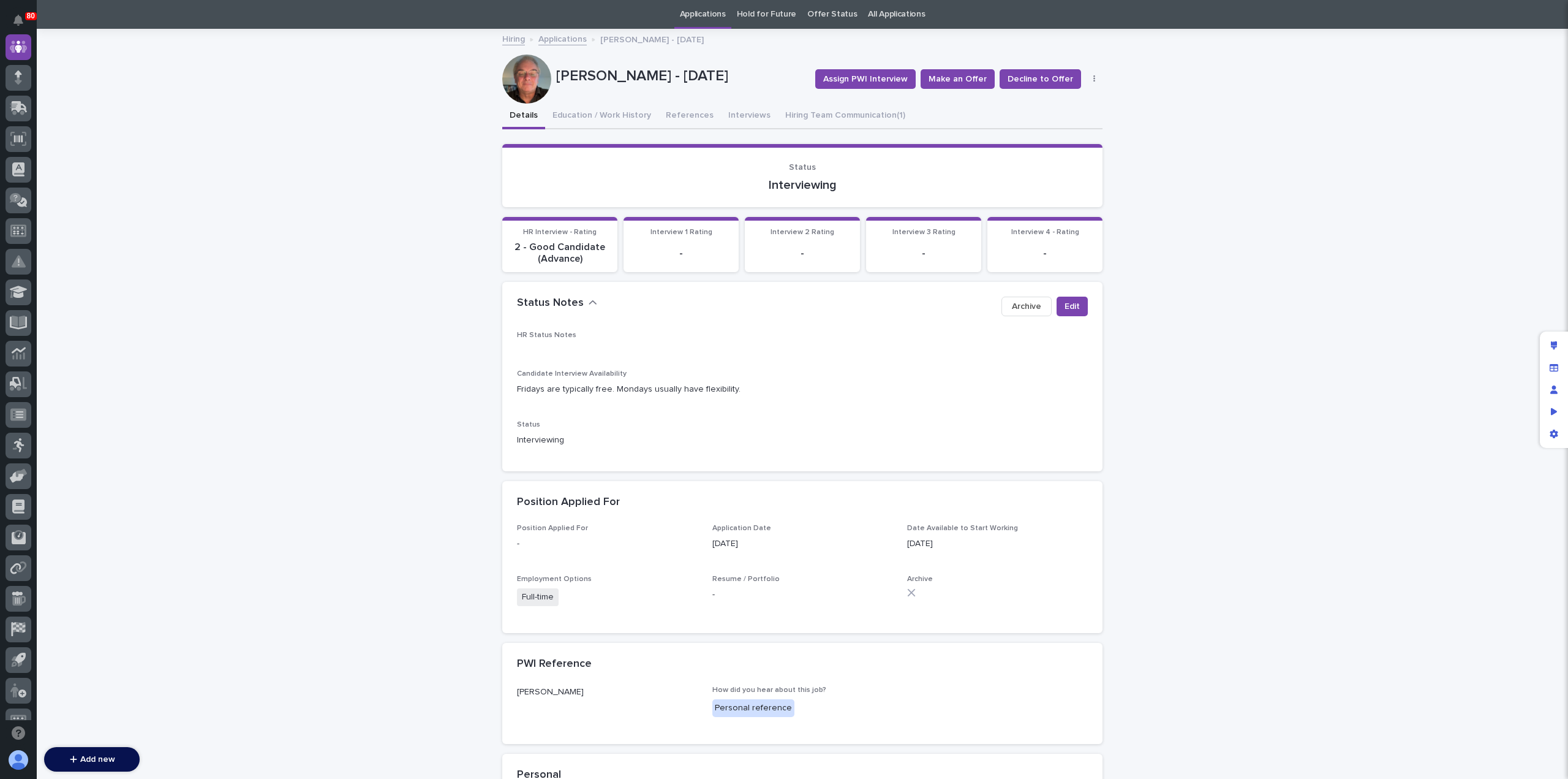
click at [560, 39] on link "Applications" at bounding box center [562, 37] width 48 height 14
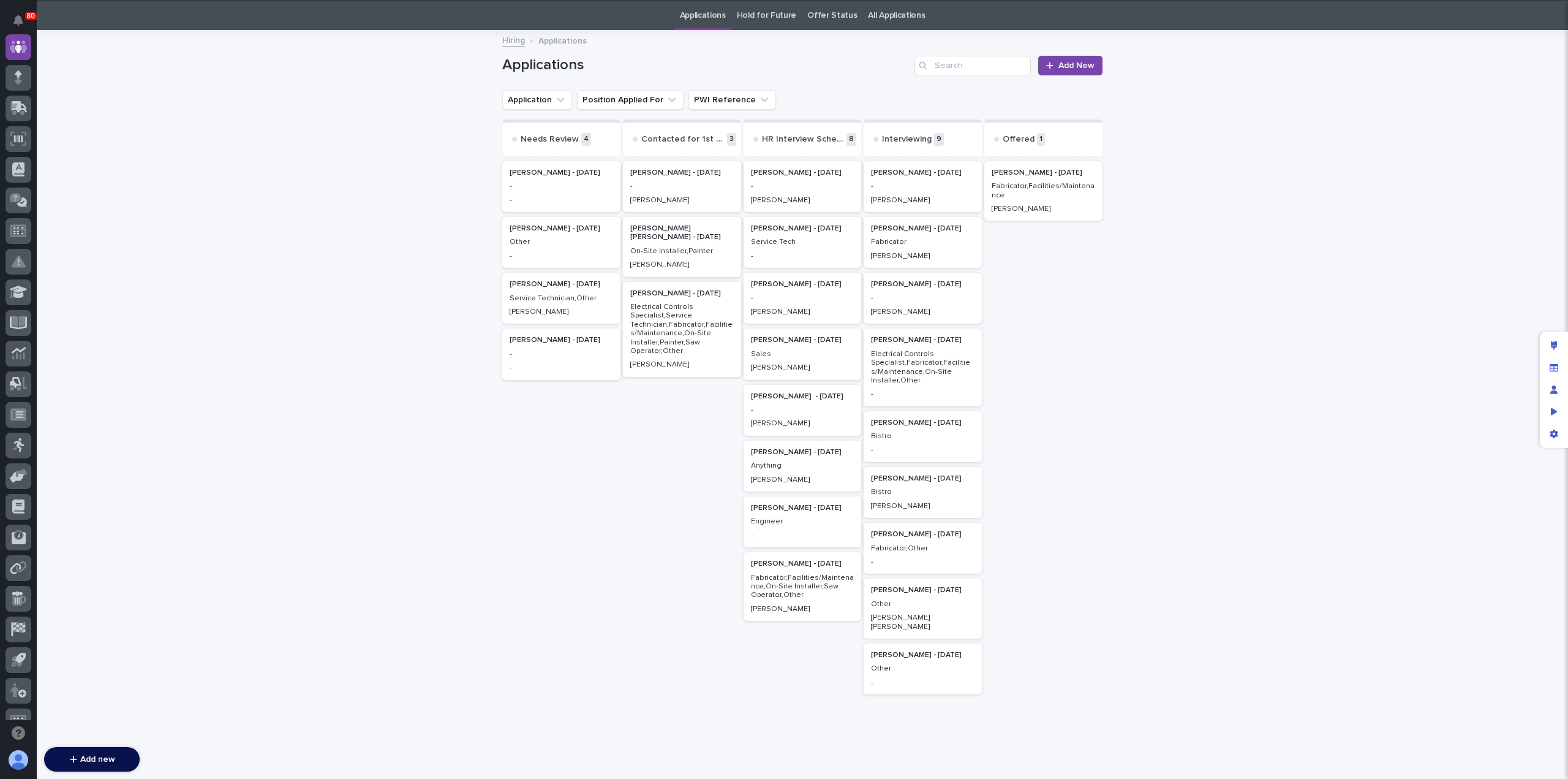
scroll to position [39, 0]
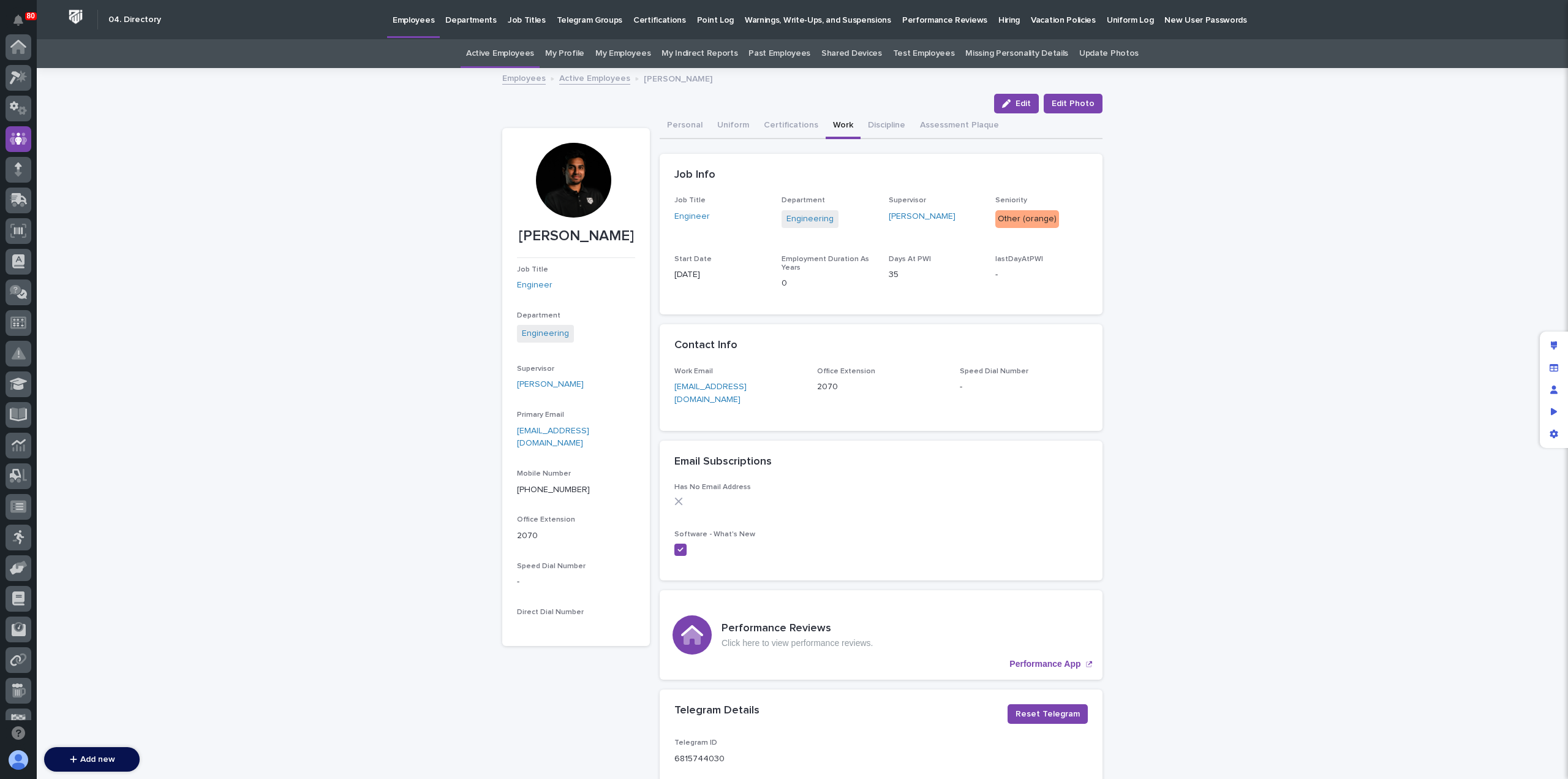
scroll to position [92, 0]
click at [998, 17] on p "Hiring" at bounding box center [1009, 13] width 22 height 26
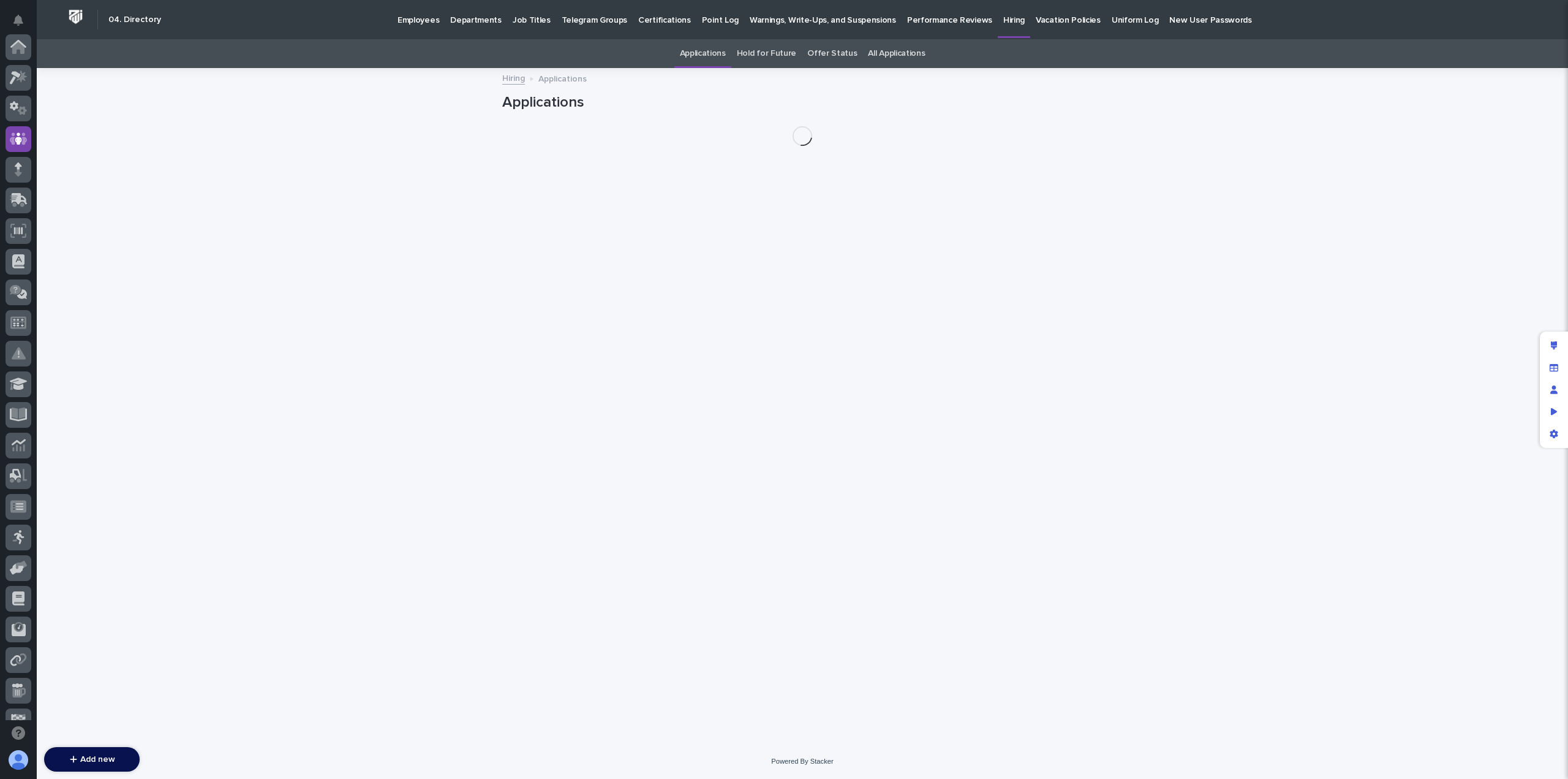
scroll to position [92, 0]
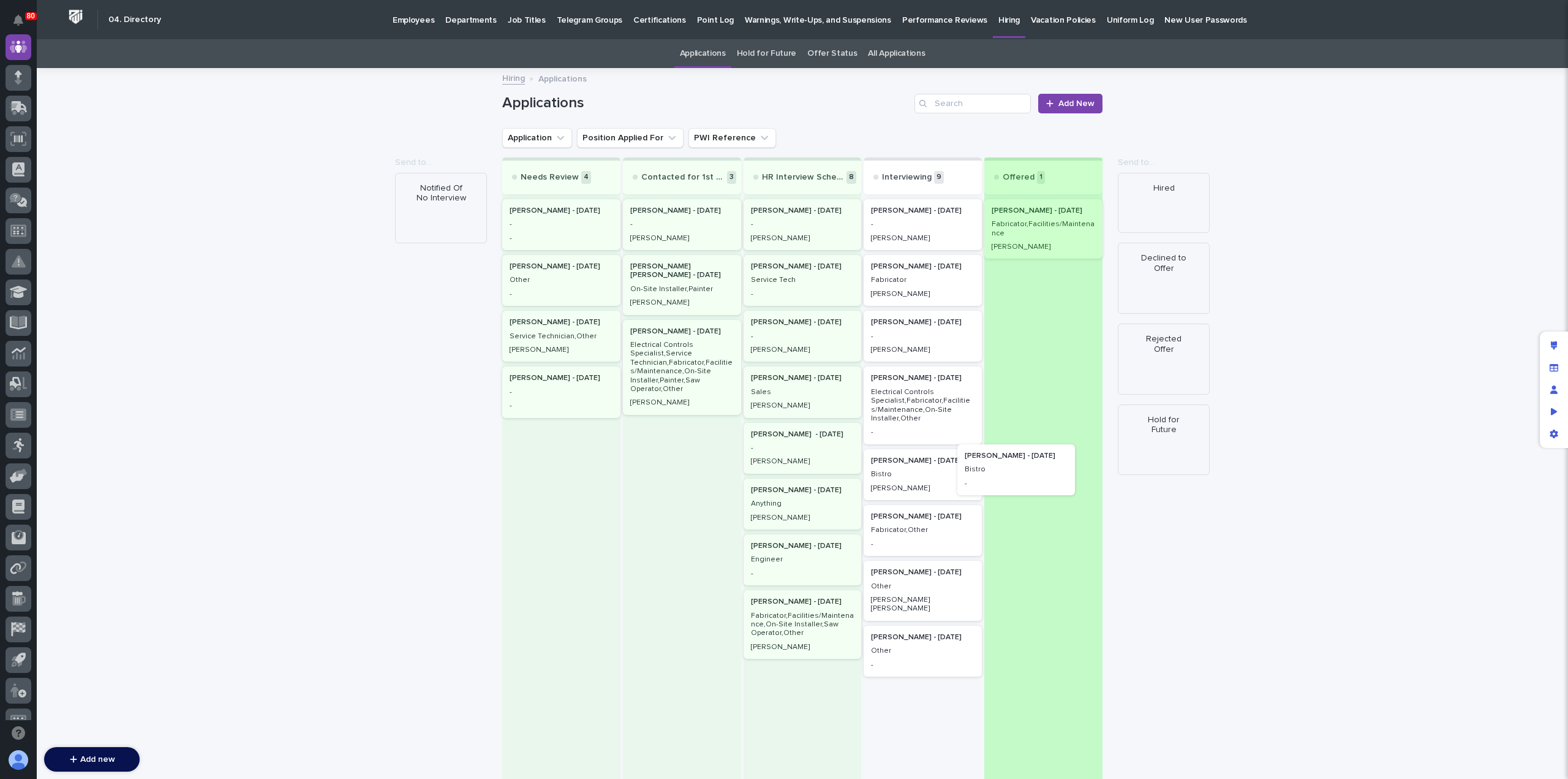
drag, startPoint x: 930, startPoint y: 483, endPoint x: 1035, endPoint y: 476, distance: 105.2
click at [1035, 476] on div "Needs Review 4 Jeremy Kauffman - 09/28/25 - - Brittany Siders - 08/20/25 Other …" at bounding box center [802, 475] width 600 height 636
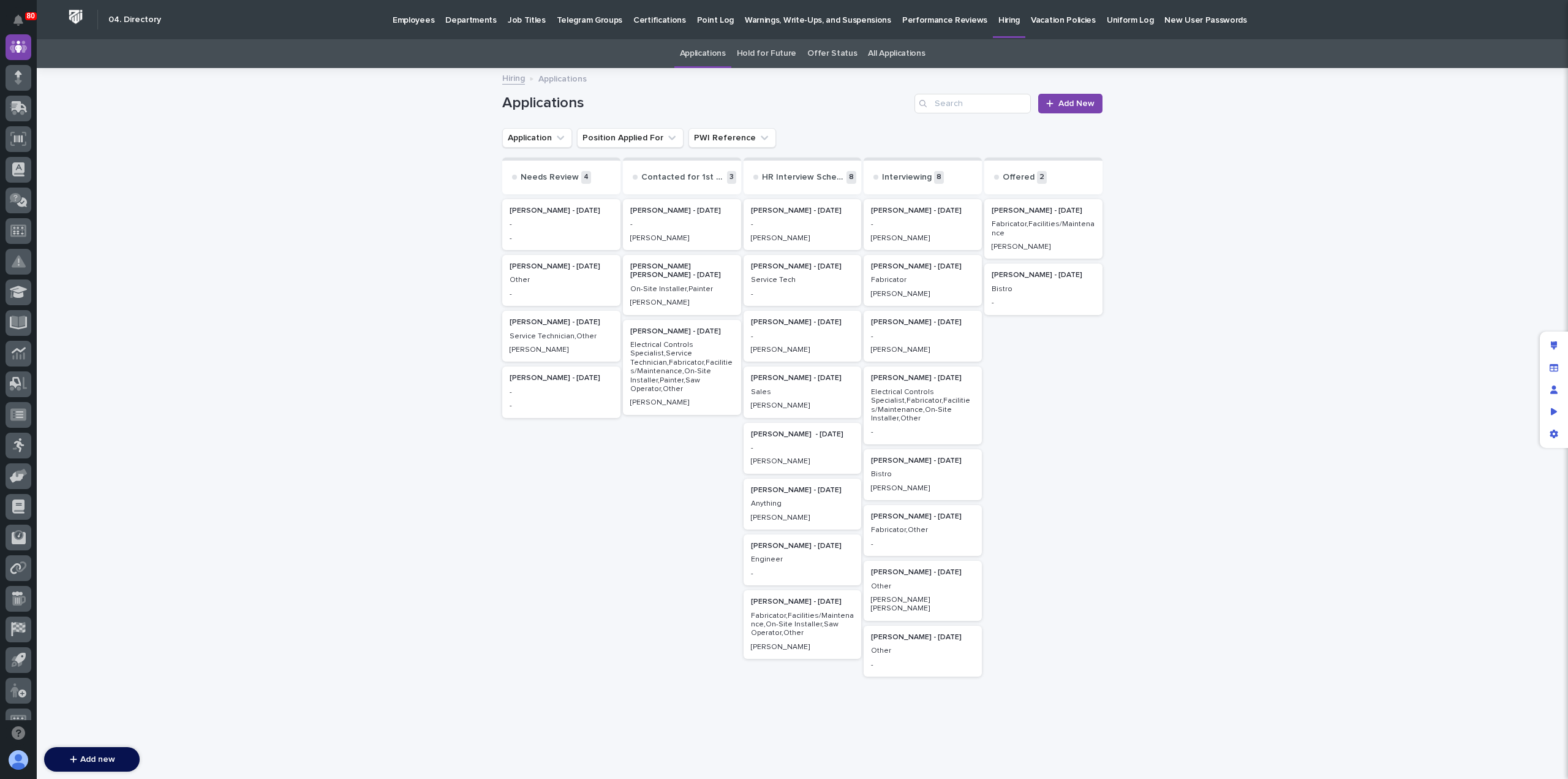
click at [1033, 290] on p "Bistro" at bounding box center [1044, 288] width 104 height 8
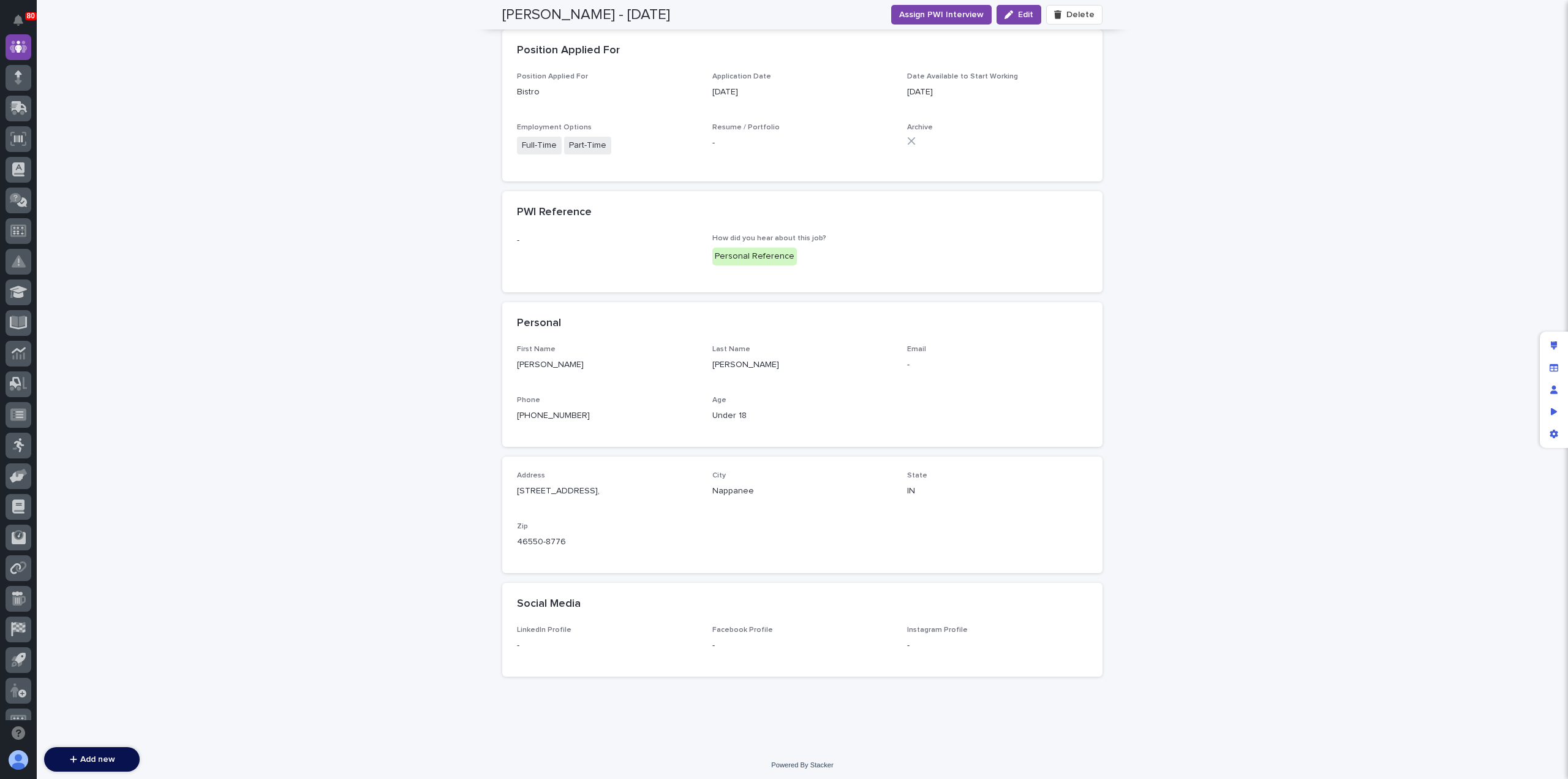
scroll to position [438, 0]
drag, startPoint x: 593, startPoint y: 417, endPoint x: 510, endPoint y: 419, distance: 83.0
click at [510, 419] on div "First Name Doreen Last Name Hochstetler Email - Phone 574 773 3956 #6 Age Under…" at bounding box center [802, 396] width 600 height 102
copy link "574 773 3956 #6"
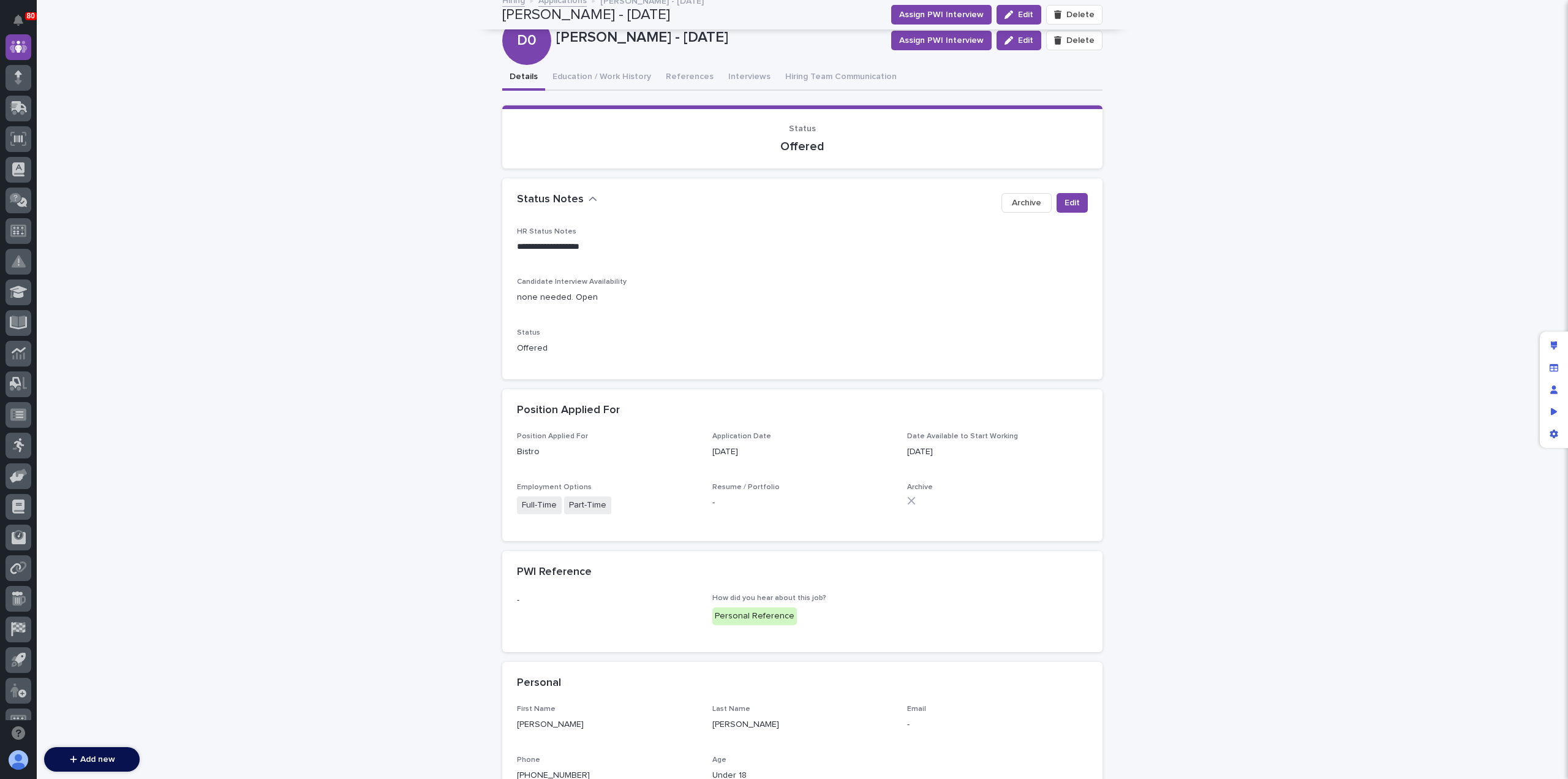
scroll to position [0, 0]
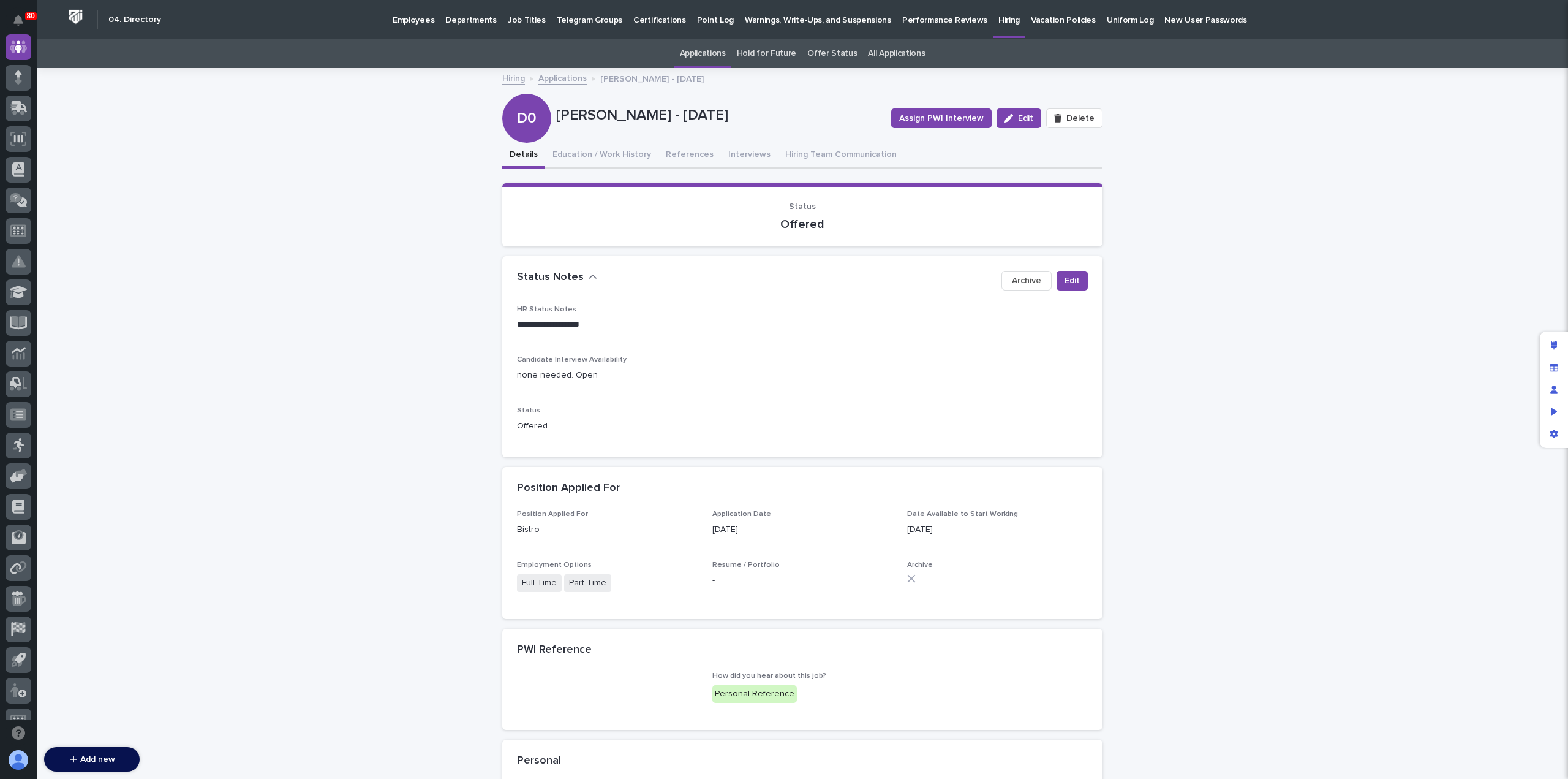
click at [552, 79] on link "Applications" at bounding box center [562, 77] width 48 height 14
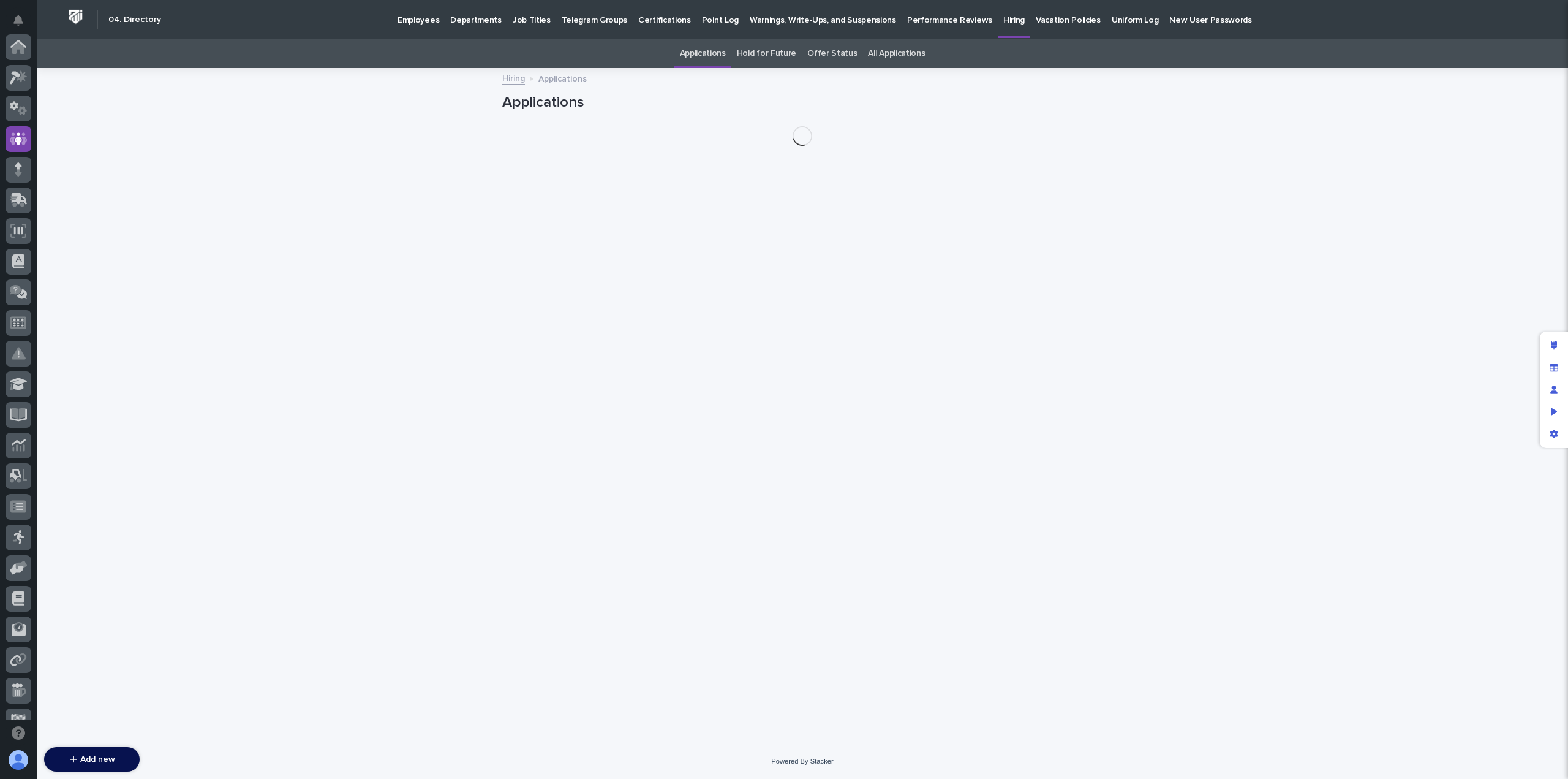
scroll to position [92, 0]
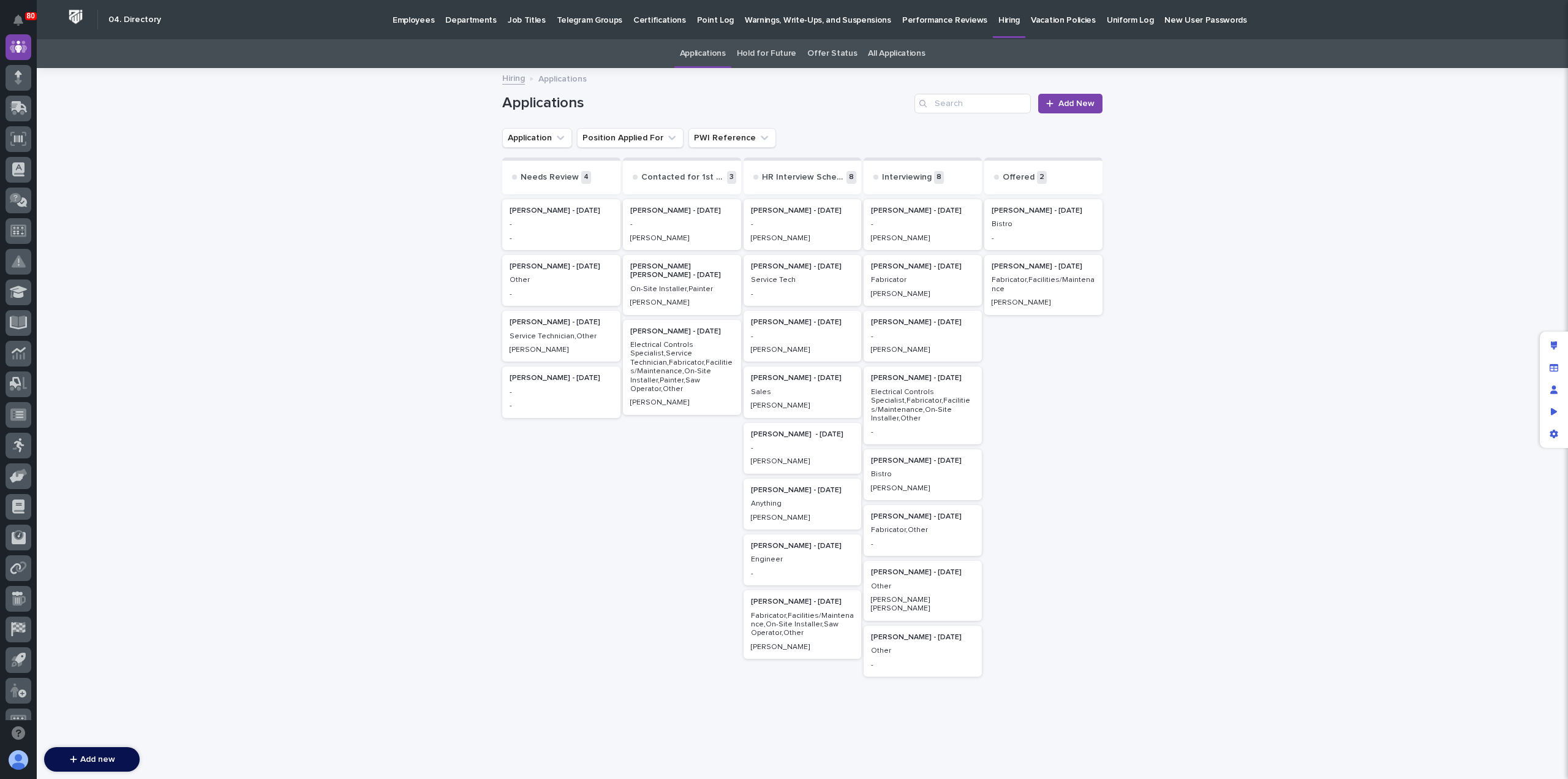
click at [1044, 223] on p "Bistro" at bounding box center [1044, 223] width 104 height 8
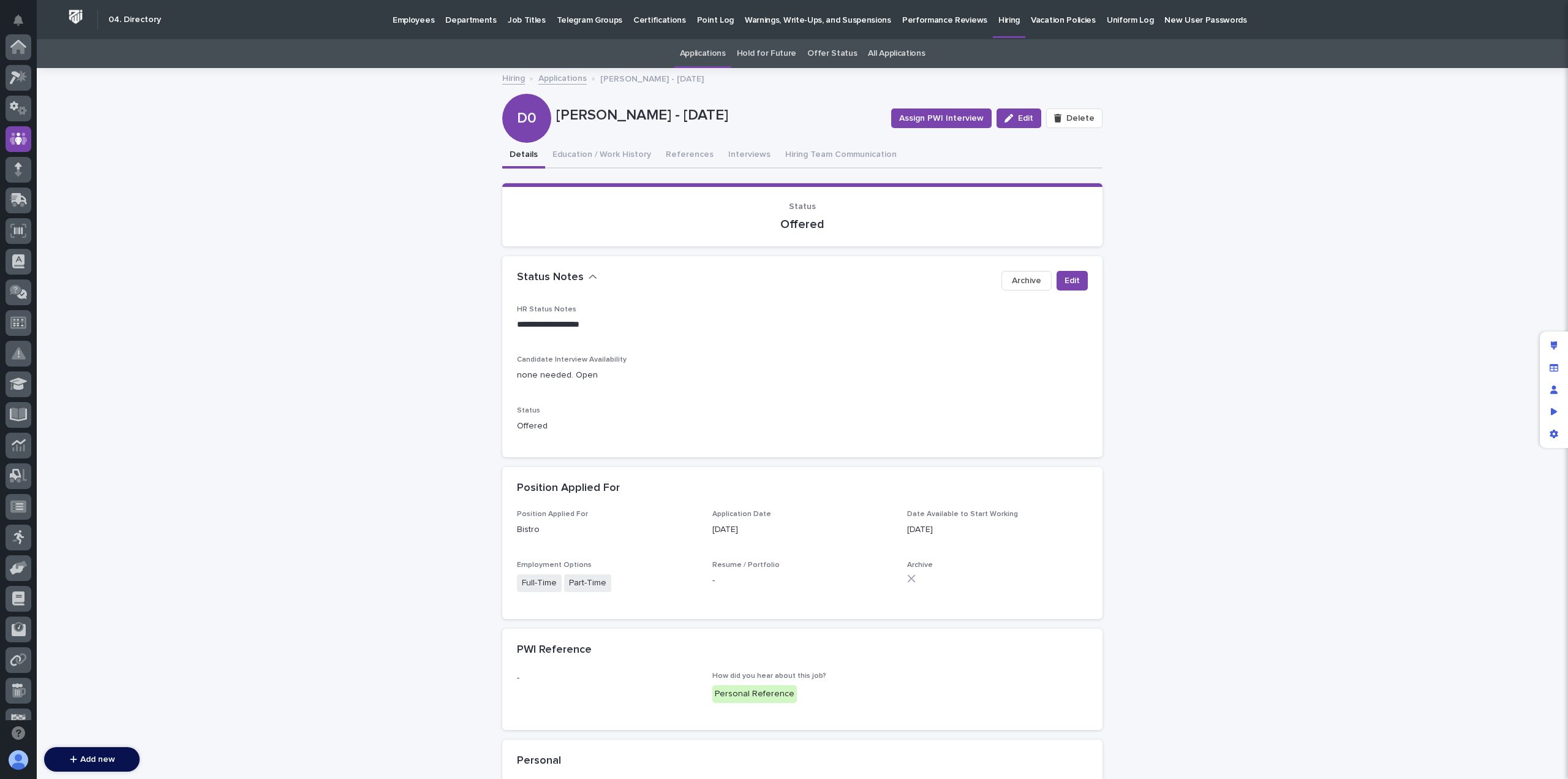
scroll to position [92, 0]
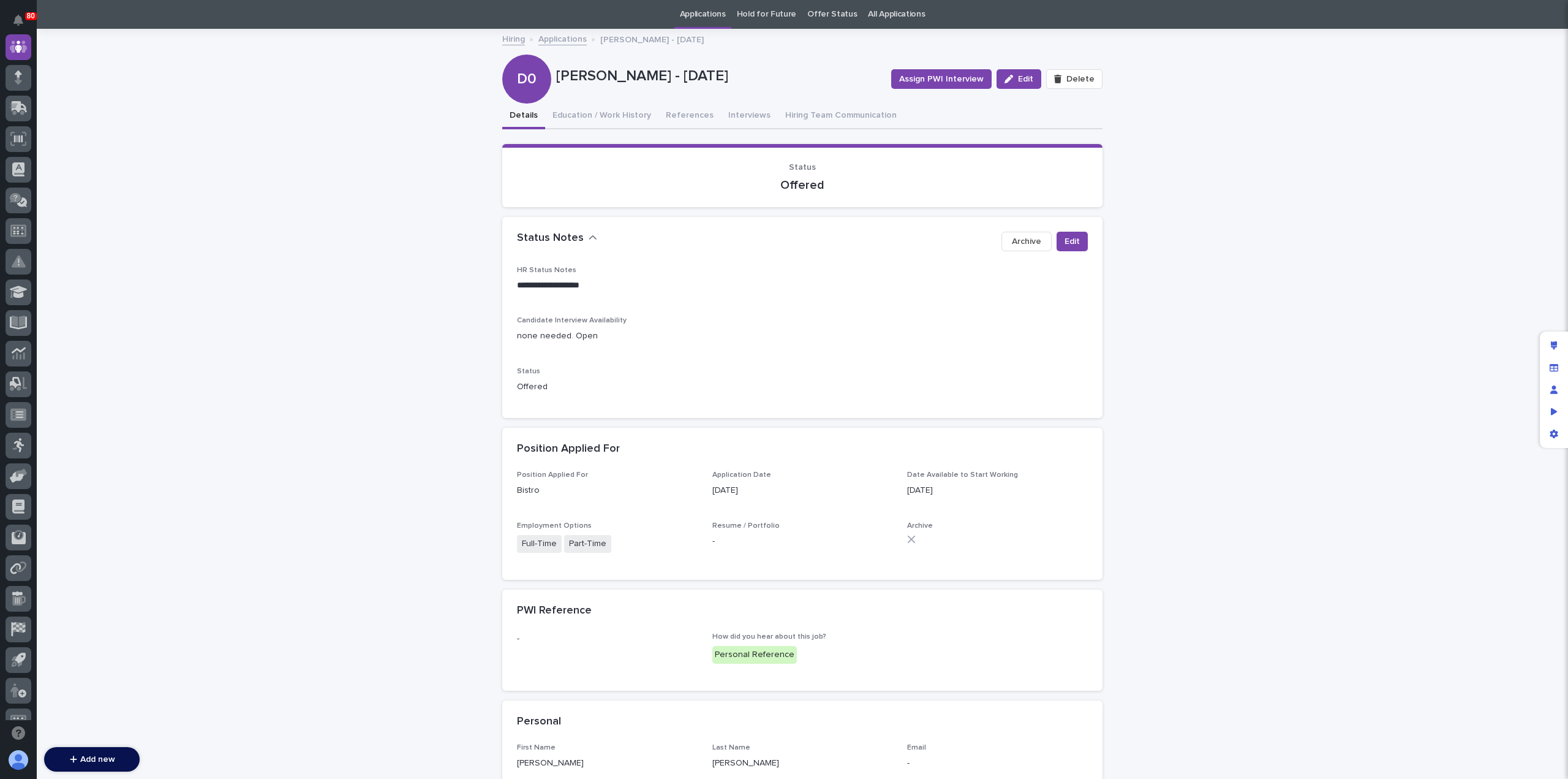
click at [563, 41] on link "Applications" at bounding box center [562, 37] width 48 height 14
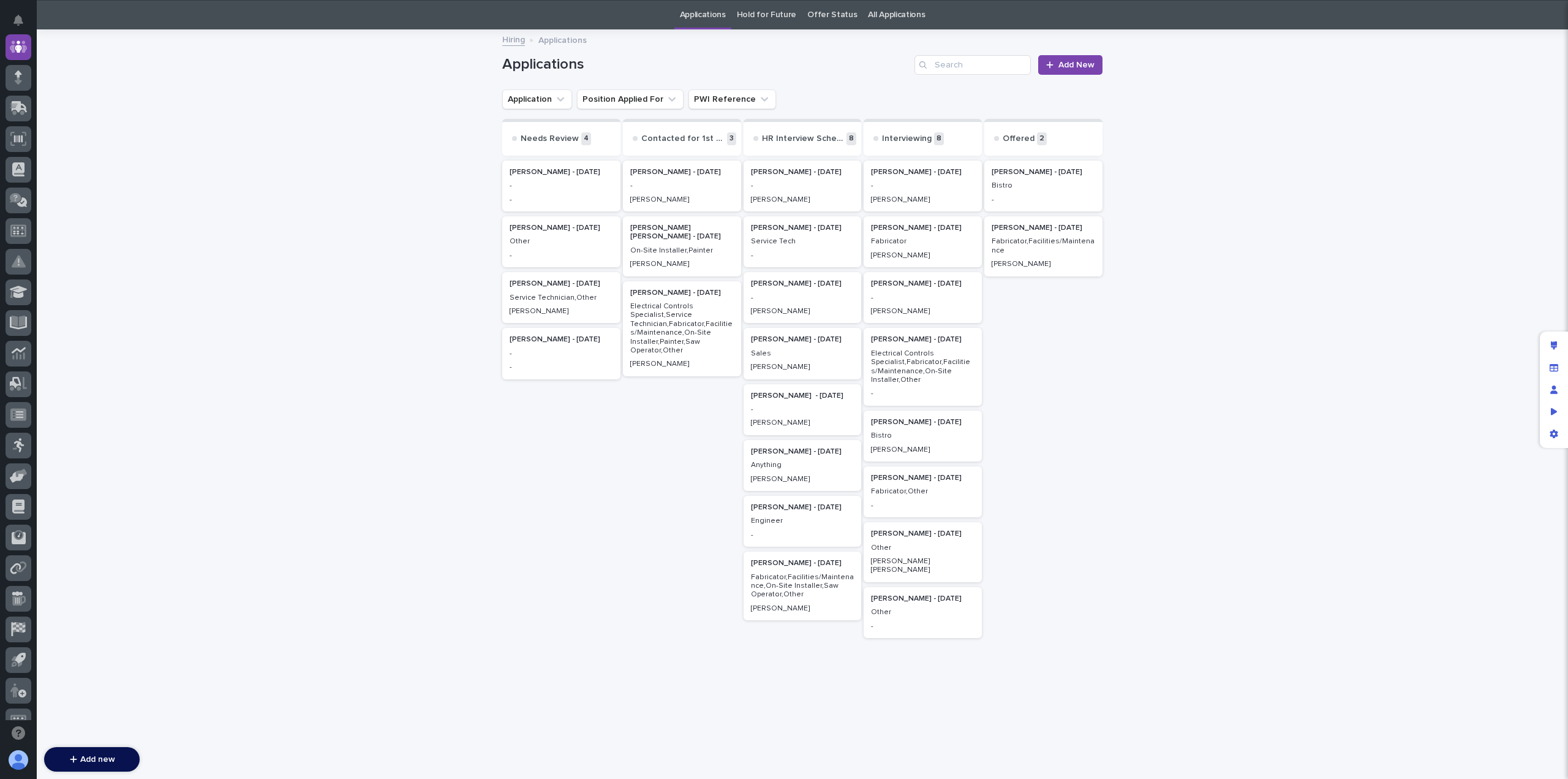
scroll to position [39, 0]
click at [1035, 250] on p "Fabricator,Facilities/Maintenance" at bounding box center [1044, 244] width 104 height 17
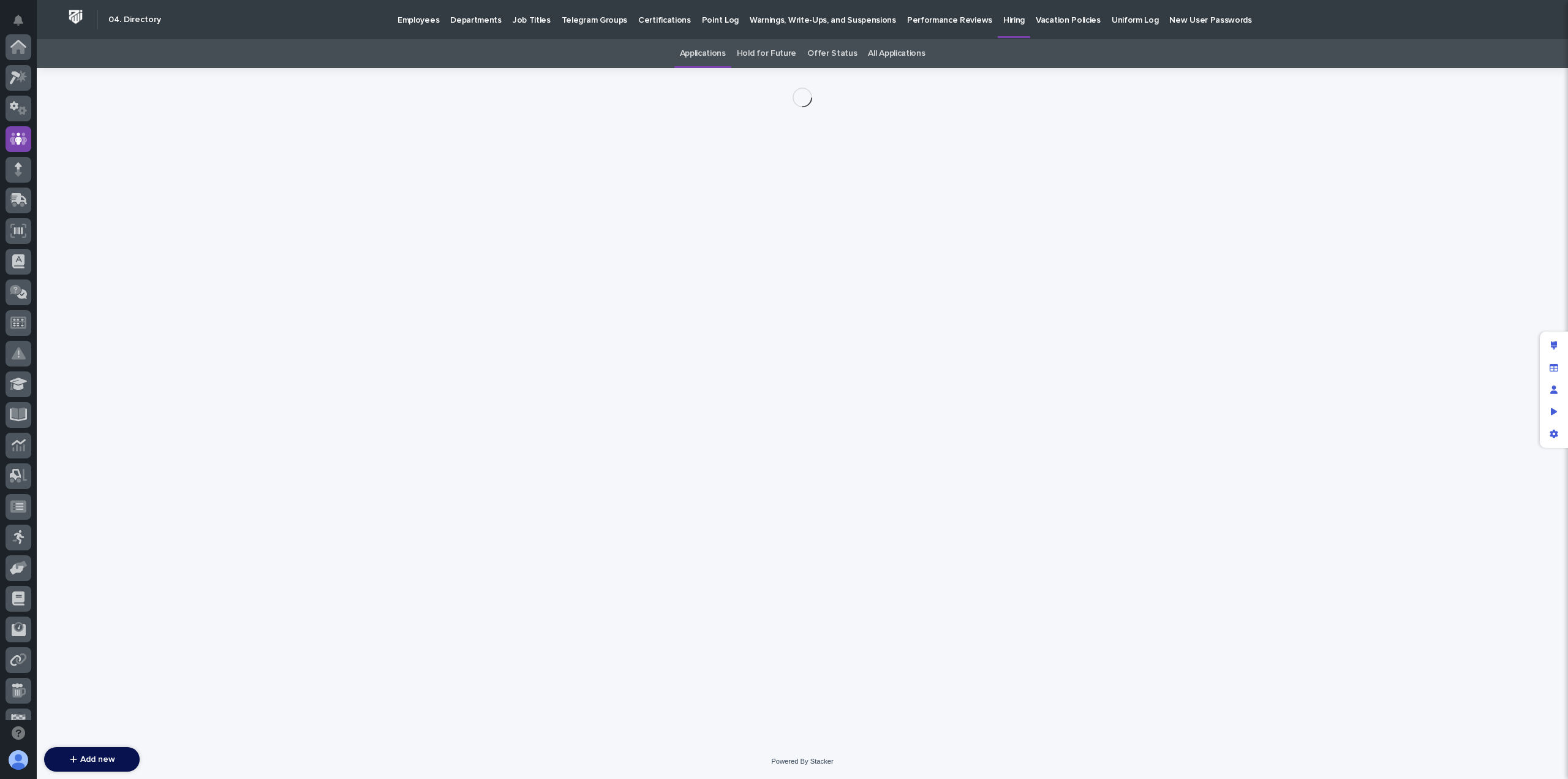
scroll to position [92, 0]
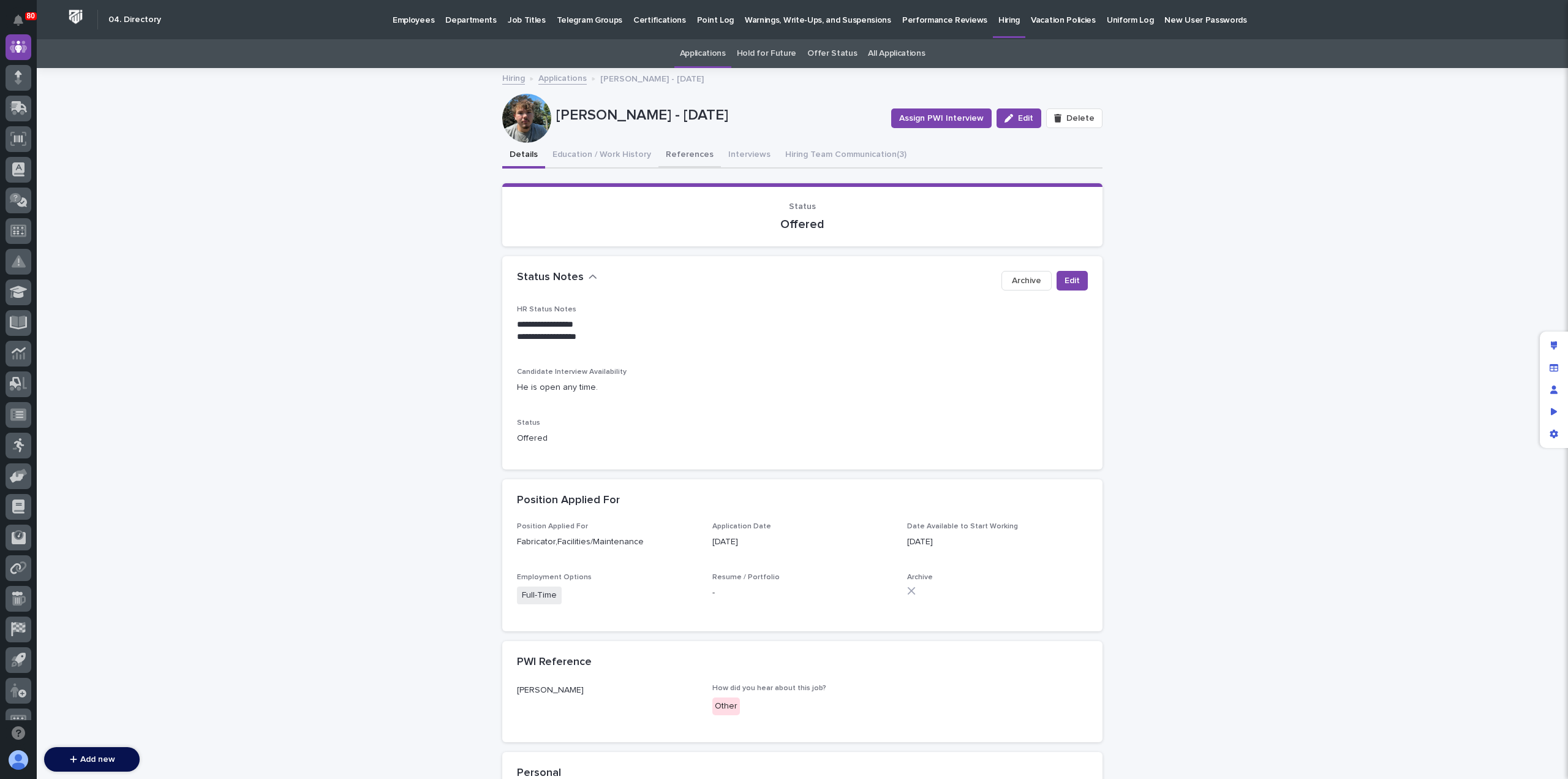
click at [685, 154] on button "References" at bounding box center [689, 156] width 63 height 26
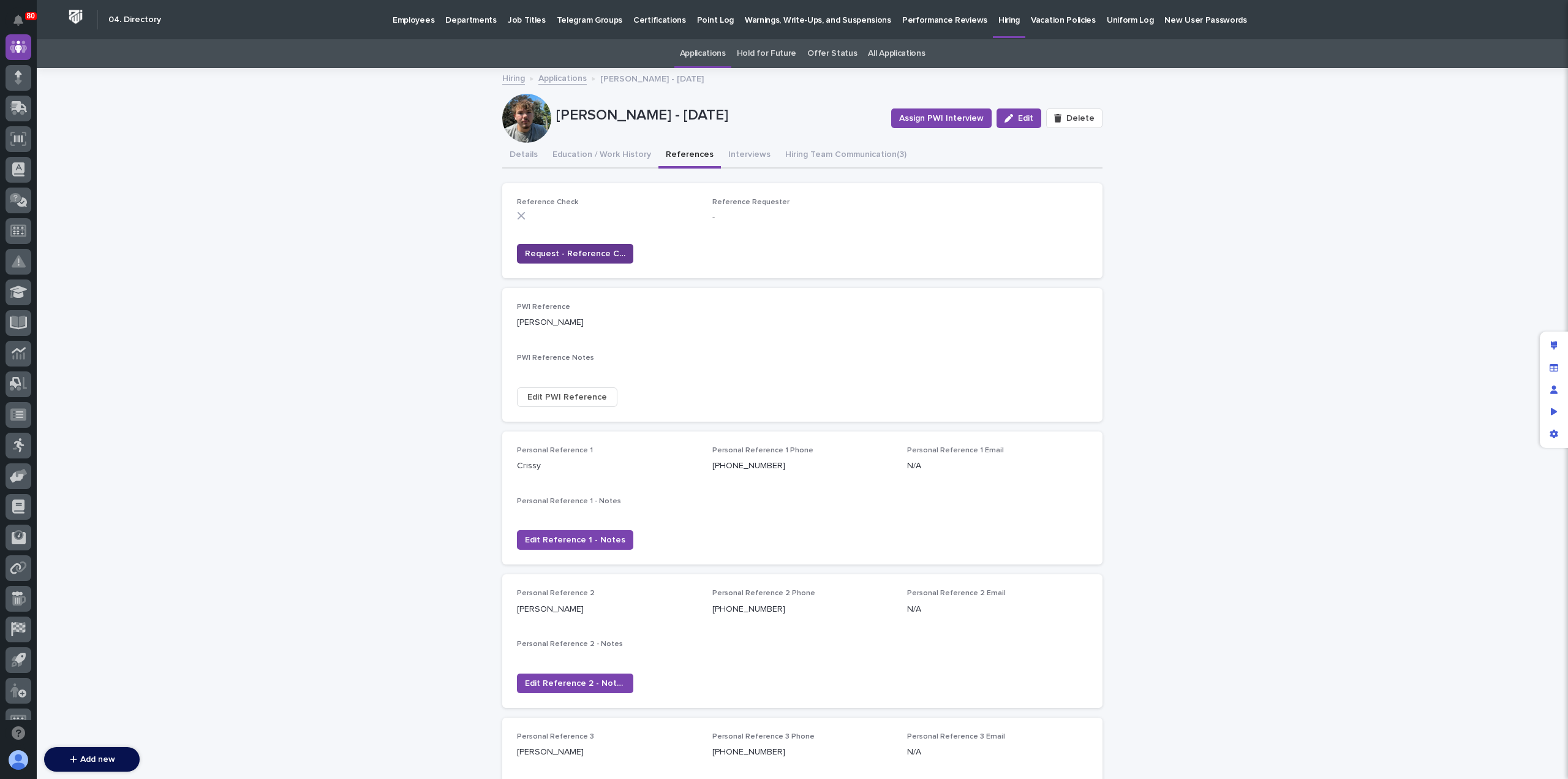
click at [579, 256] on span "Request - Reference Check" at bounding box center [575, 253] width 100 height 12
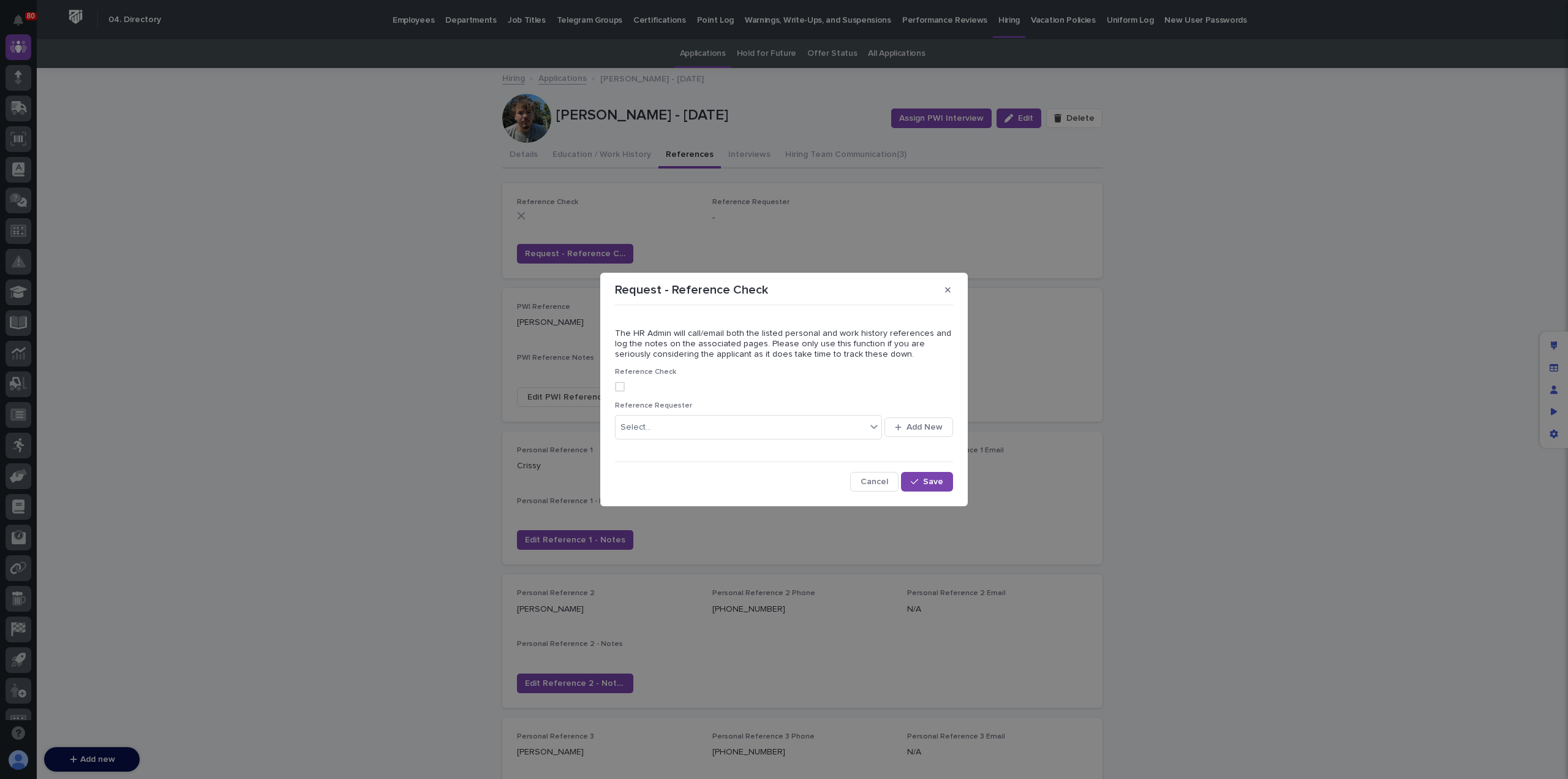
click at [614, 385] on div "The HR Admin will call/email both the listed personal and work history referenc…" at bounding box center [784, 401] width 345 height 188
click at [618, 387] on span at bounding box center [619, 387] width 10 height 10
click at [646, 430] on div "Select..." at bounding box center [635, 428] width 31 height 13
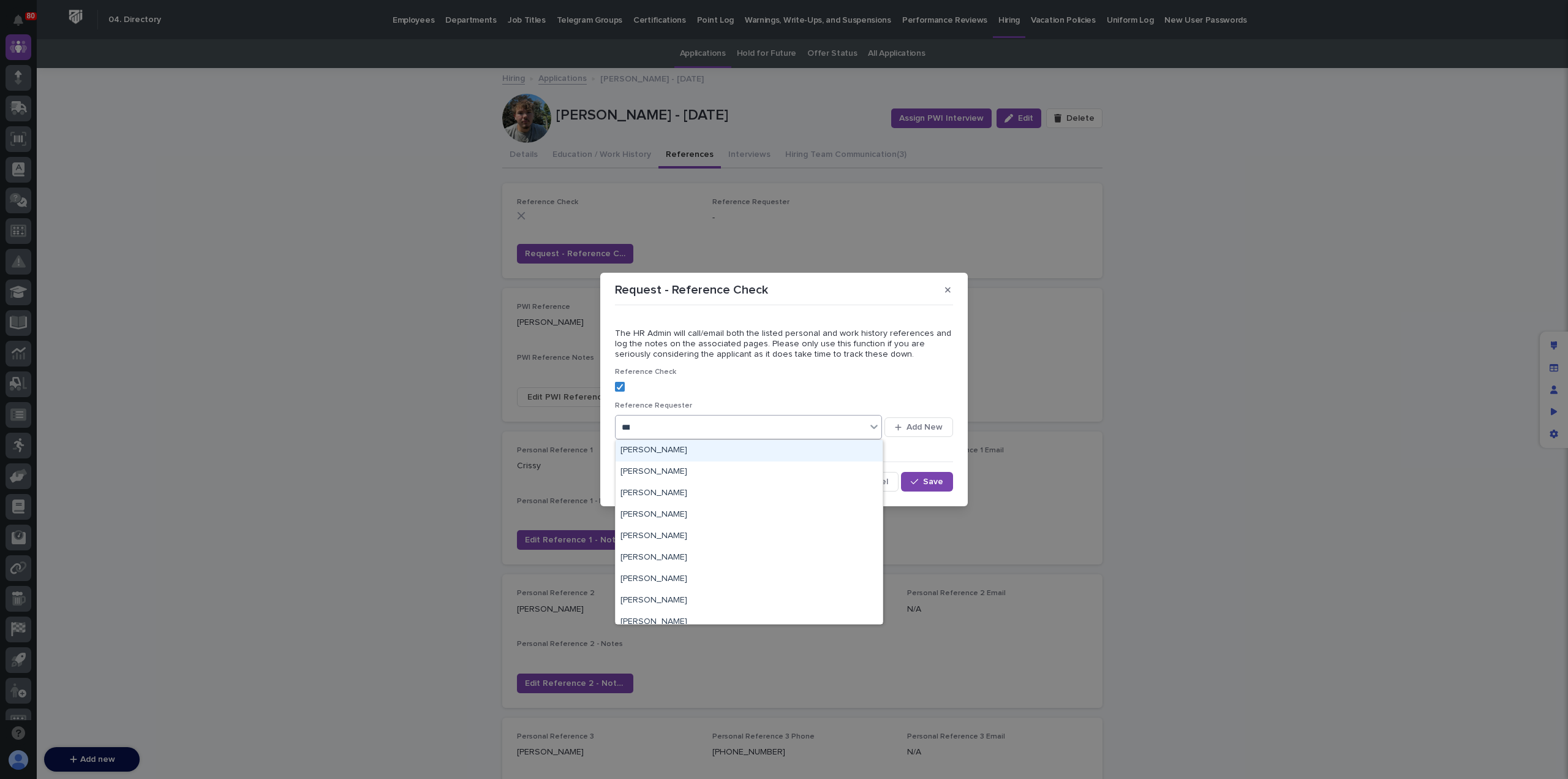
type input "****"
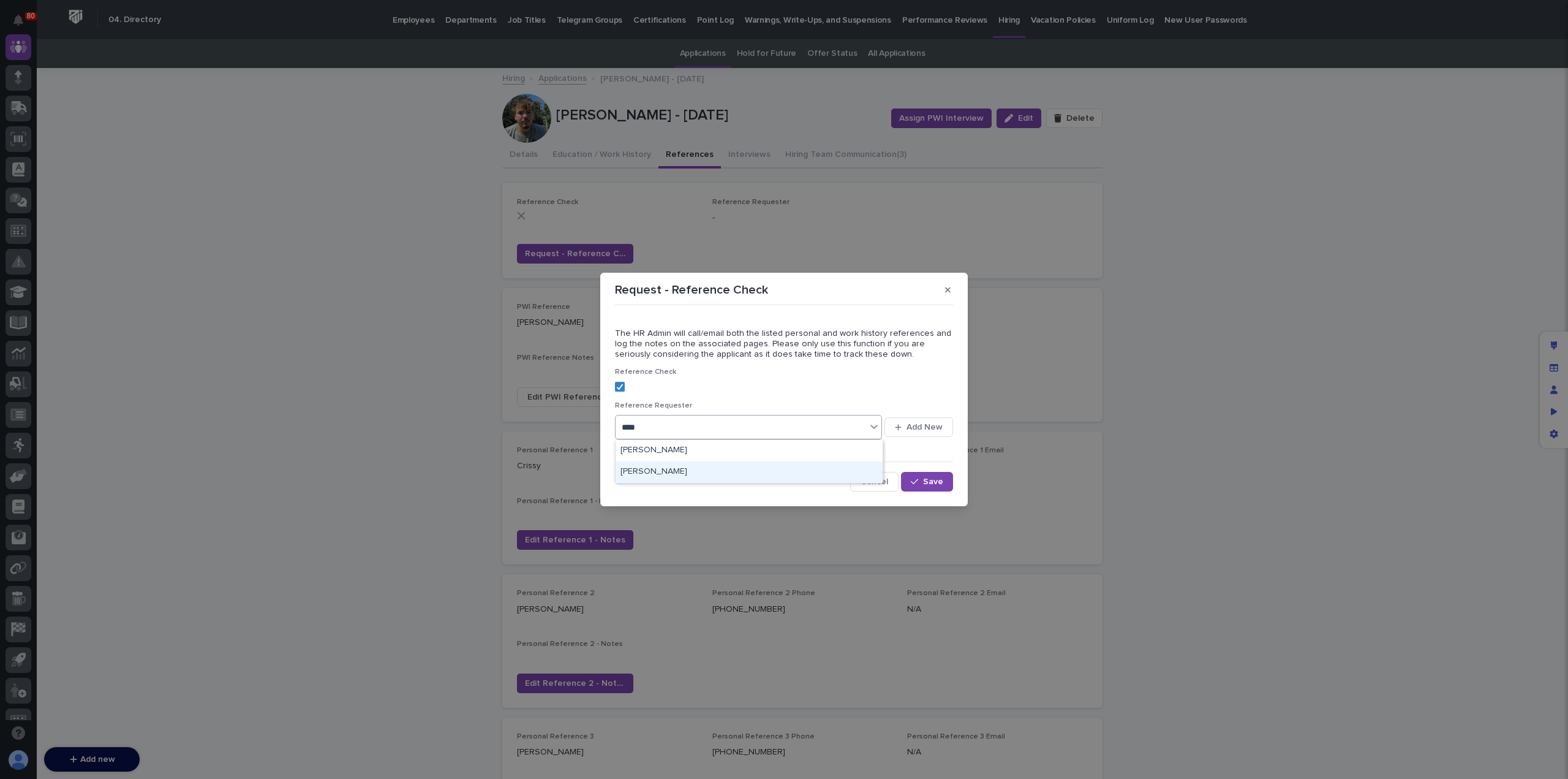
click at [651, 472] on div "Jeremy Whetstone" at bounding box center [748, 473] width 267 height 22
click at [930, 480] on span "Save" at bounding box center [933, 481] width 20 height 8
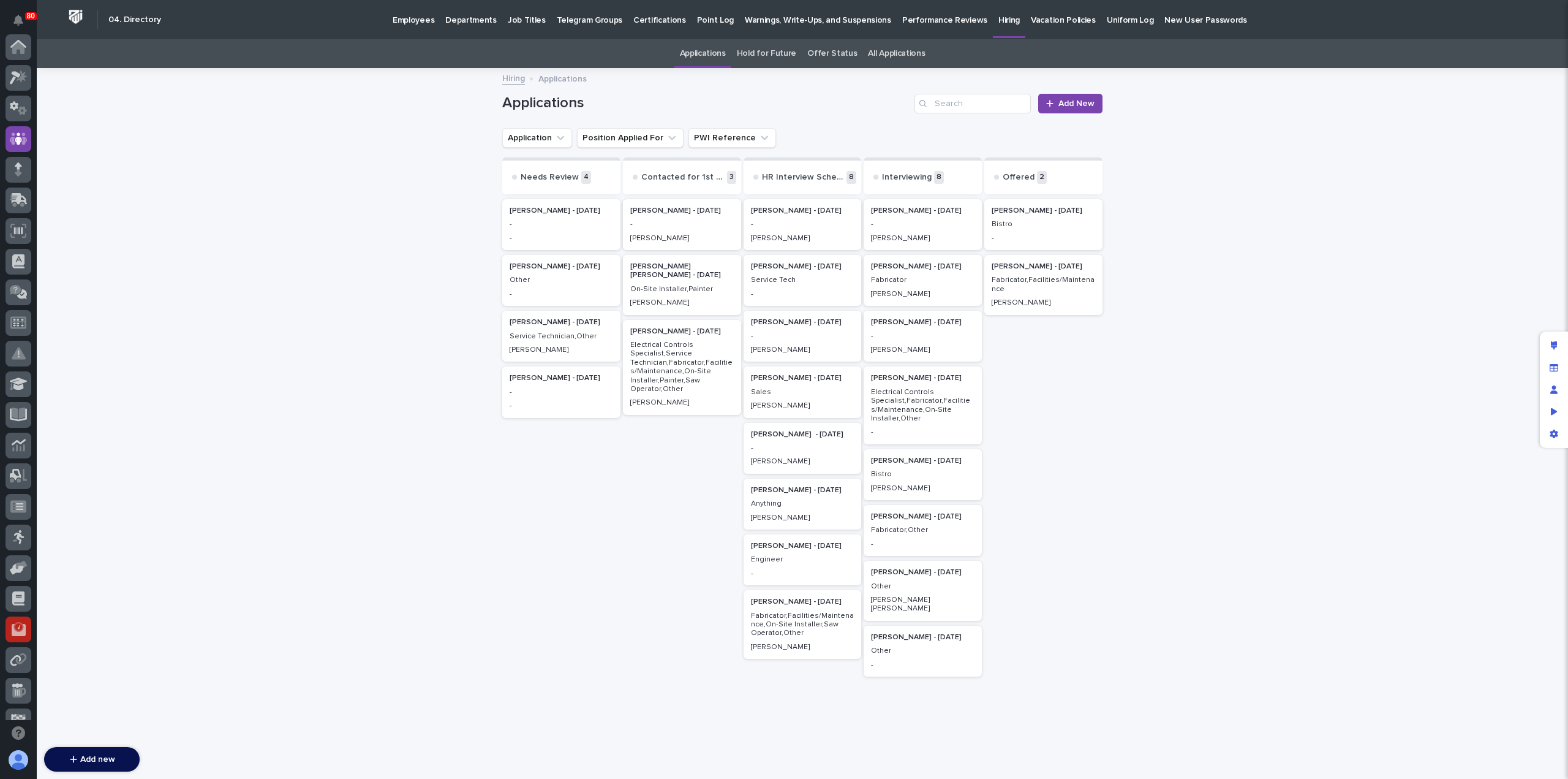
scroll to position [92, 0]
